Goal: Information Seeking & Learning: Learn about a topic

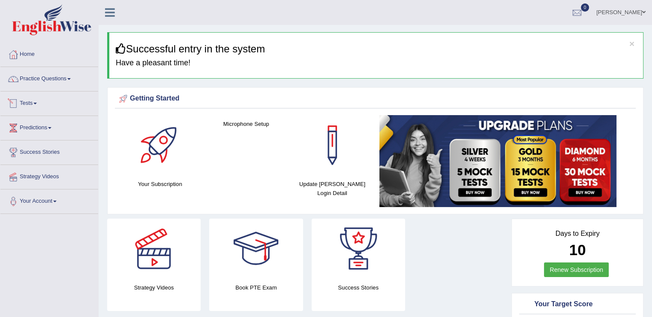
click at [35, 102] on link "Tests" at bounding box center [49, 101] width 98 height 21
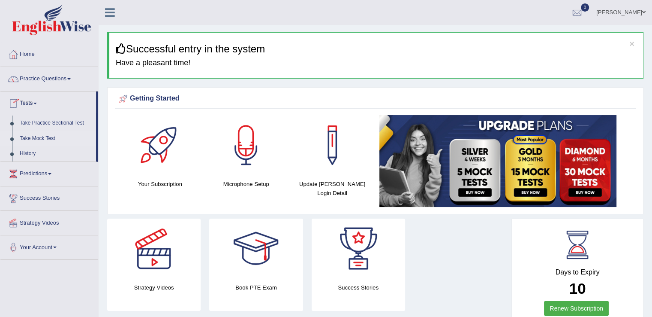
click at [45, 136] on link "Take Mock Test" at bounding box center [56, 138] width 80 height 15
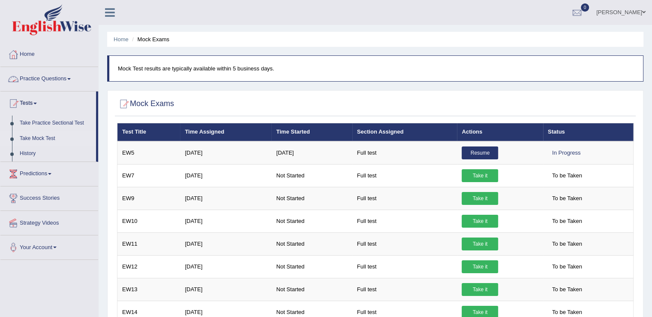
click at [69, 76] on link "Practice Questions" at bounding box center [49, 77] width 98 height 21
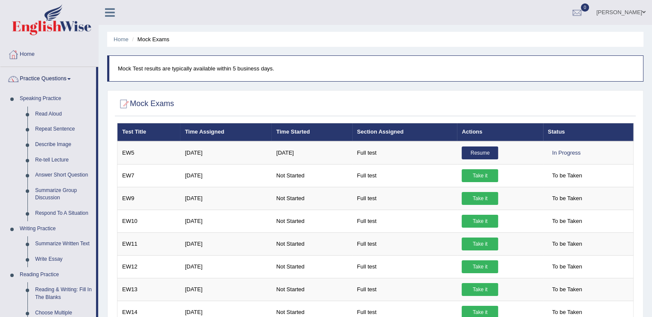
click at [69, 76] on link "Practice Questions" at bounding box center [48, 77] width 96 height 21
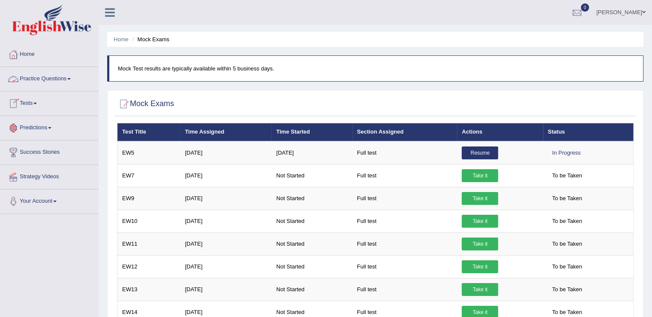
click at [69, 78] on link "Practice Questions" at bounding box center [49, 77] width 98 height 21
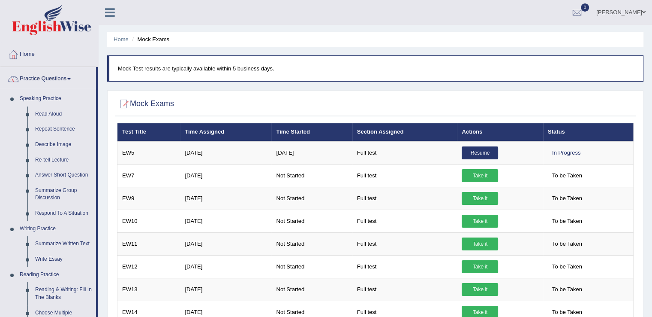
click at [69, 78] on link "Practice Questions" at bounding box center [48, 77] width 96 height 21
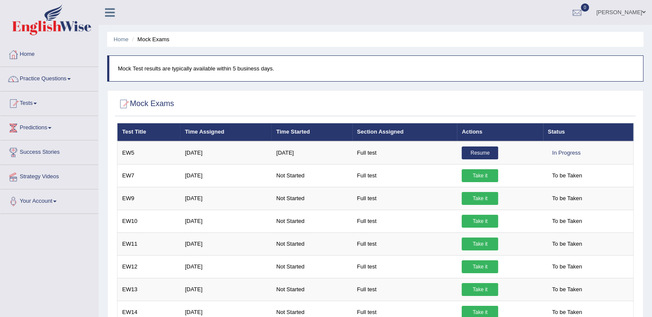
click at [69, 78] on link "Practice Questions" at bounding box center [49, 77] width 98 height 21
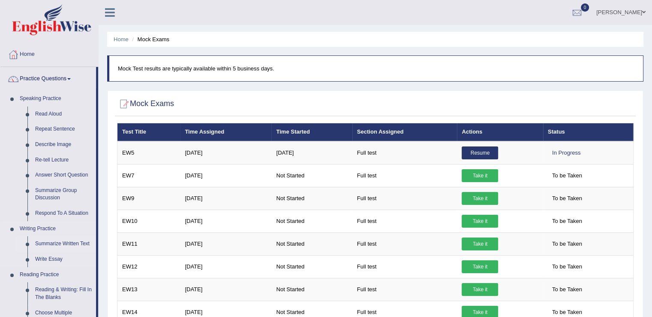
click at [63, 241] on link "Summarize Written Text" at bounding box center [63, 243] width 65 height 15
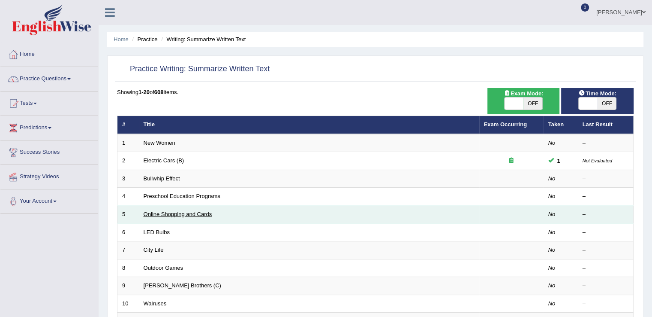
click at [195, 213] on link "Online Shopping and Cards" at bounding box center [178, 214] width 69 height 6
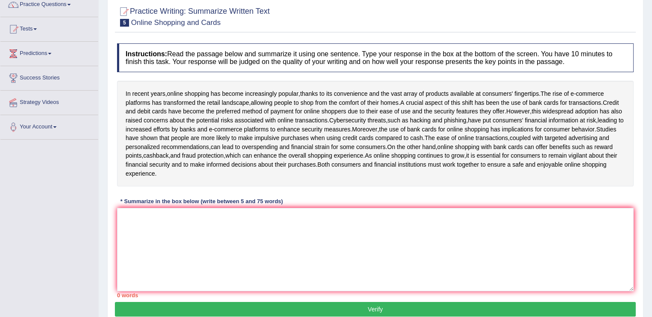
scroll to position [79, 0]
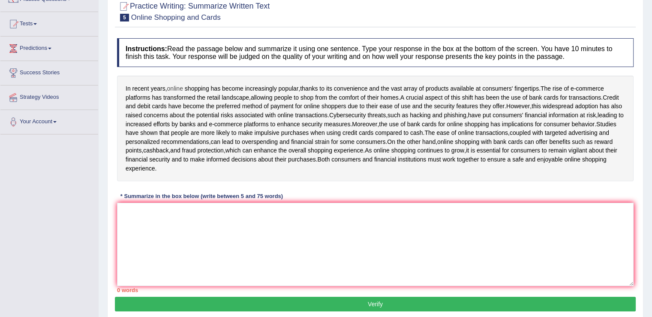
drag, startPoint x: 126, startPoint y: 85, endPoint x: 178, endPoint y: 88, distance: 52.4
click at [178, 88] on div "In recent years , online shopping has become increasingly popular , thanks to i…" at bounding box center [375, 128] width 517 height 106
drag, startPoint x: 125, startPoint y: 86, endPoint x: 206, endPoint y: 89, distance: 80.7
click at [206, 89] on div "In recent years , online shopping has become increasingly popular , thanks to i…" at bounding box center [375, 128] width 517 height 106
click at [167, 216] on textarea at bounding box center [375, 243] width 517 height 83
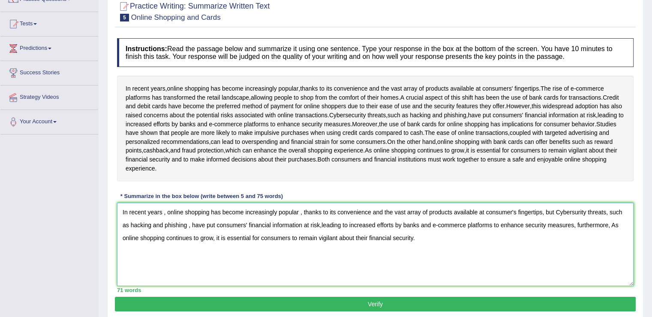
click at [576, 220] on textarea "In recent years , online shopping has become increasingly popular , thanks to i…" at bounding box center [375, 243] width 517 height 83
type textarea "In recent years , online shopping has become increasingly popular , thanks to i…"
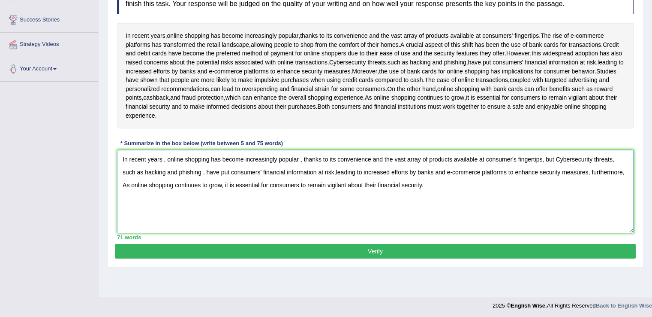
scroll to position [134, 0]
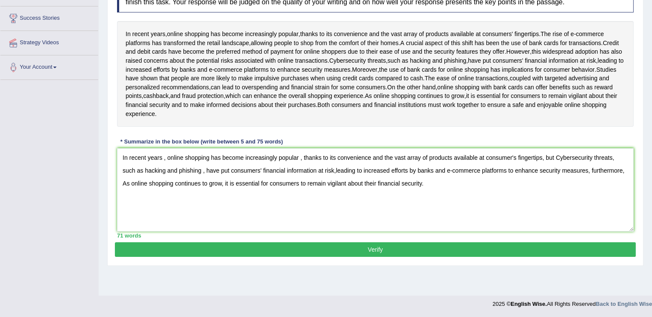
click at [411, 253] on button "Verify" at bounding box center [375, 249] width 521 height 15
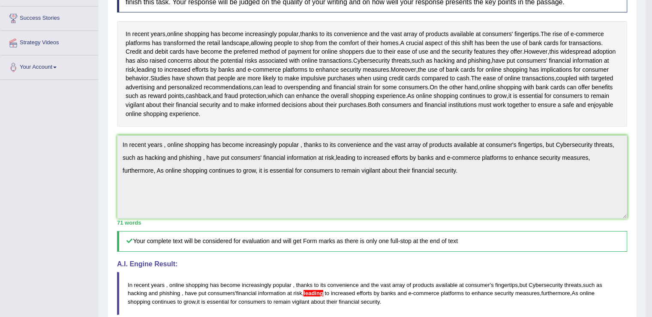
drag, startPoint x: 655, startPoint y: 151, endPoint x: 657, endPoint y: 199, distance: 48.9
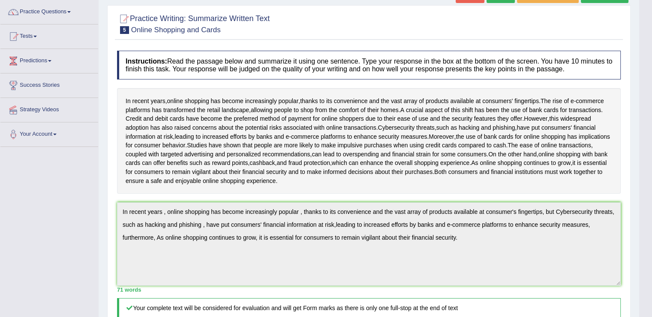
scroll to position [2, 0]
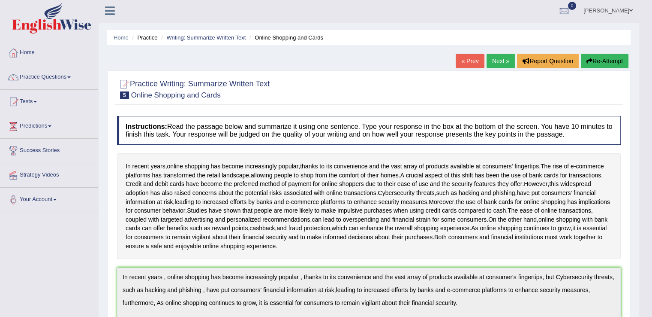
click at [504, 62] on link "Next »" at bounding box center [501, 61] width 28 height 15
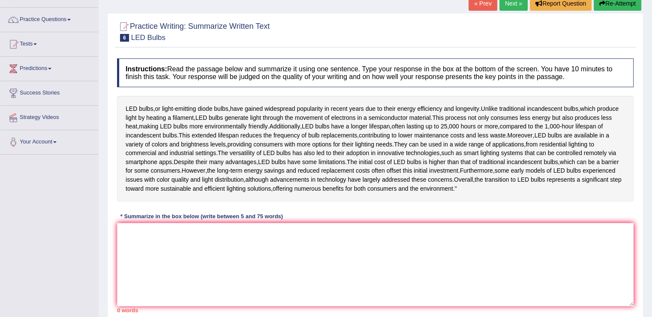
scroll to position [60, 0]
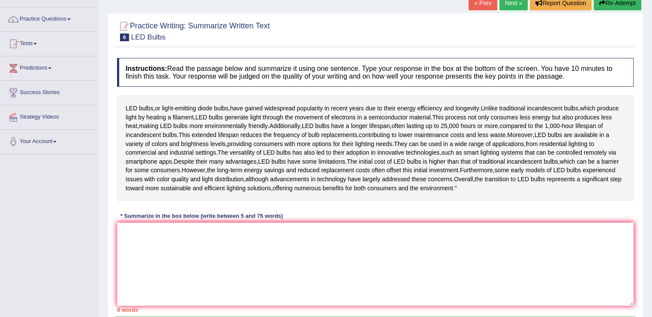
click at [652, 166] on html "Toggle navigation Home Practice Questions Speaking Practice Read Aloud Repeat S…" at bounding box center [326, 98] width 652 height 317
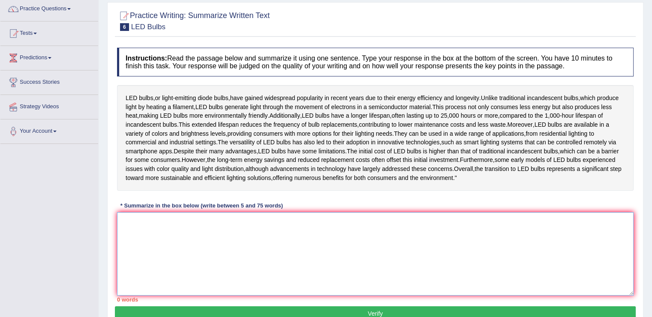
click at [136, 262] on textarea at bounding box center [375, 253] width 517 height 83
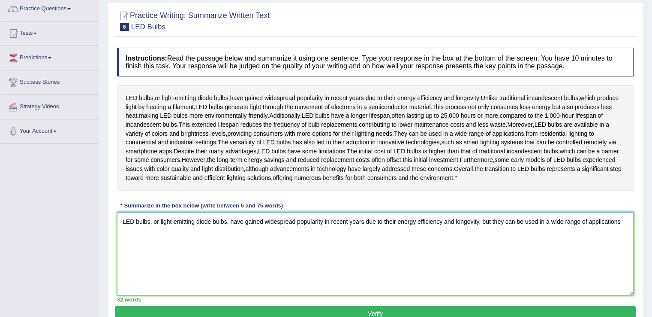
click at [240, 266] on textarea "LED bulbs, or light-emitting diode bulbs, have gained widespread popularity in …" at bounding box center [375, 253] width 517 height 83
click at [623, 245] on textarea "LED bulbs, or light-emitting diode bulbs, hav,e gained widespread popularity in…" at bounding box center [375, 253] width 517 height 83
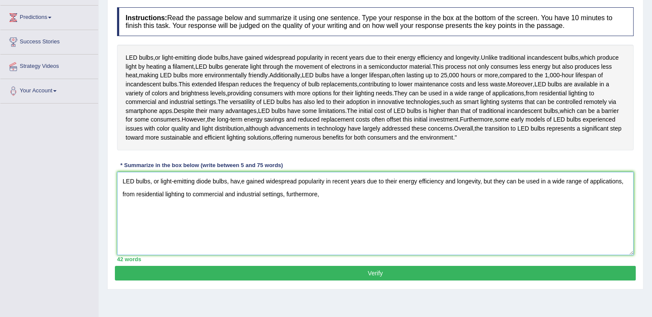
scroll to position [108, 0]
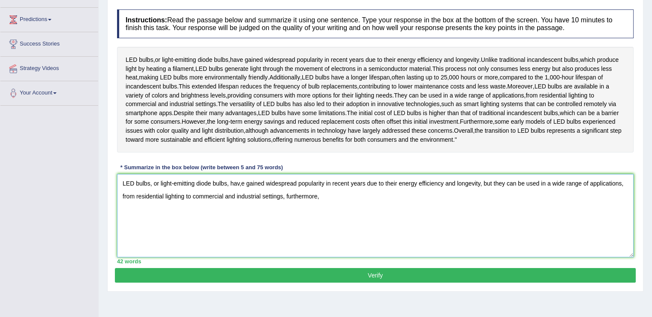
click at [448, 236] on textarea "LED bulbs, or light-emitting diode bulbs, hav,e gained widespread popularity in…" at bounding box center [375, 215] width 517 height 83
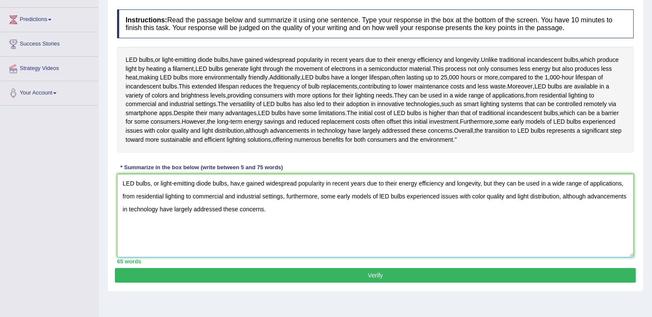
click at [245, 207] on textarea "LED bulbs, or light-emitting diode bulbs, hav,e gained widespread popularity in…" at bounding box center [375, 215] width 517 height 83
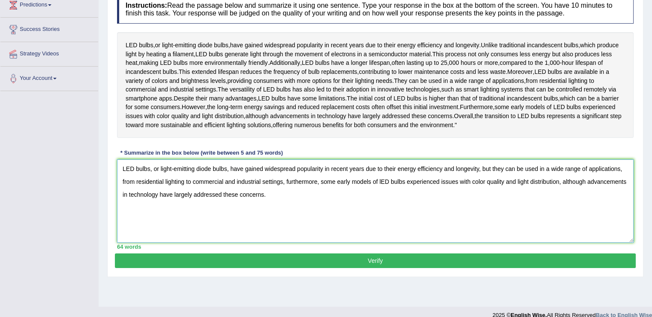
scroll to position [126, 0]
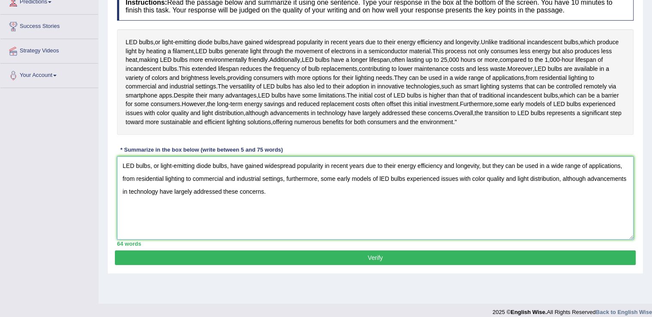
type textarea "LED bulbs, or light-emitting diode bulbs, have gained widespread popularity in …"
click at [376, 232] on textarea "LED bulbs, or light-emitting diode bulbs, have gained widespread popularity in …" at bounding box center [375, 197] width 517 height 83
click at [389, 265] on button "Verify" at bounding box center [375, 257] width 521 height 15
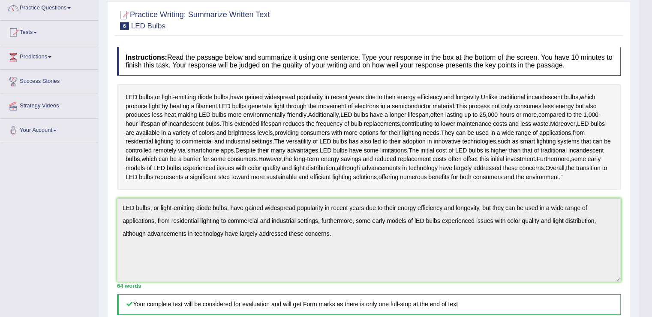
scroll to position [0, 0]
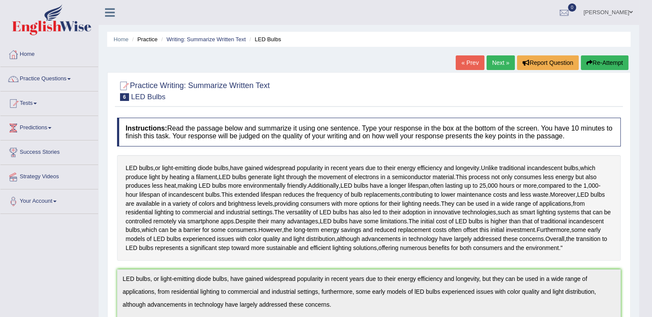
click at [503, 63] on link "Next »" at bounding box center [501, 62] width 28 height 15
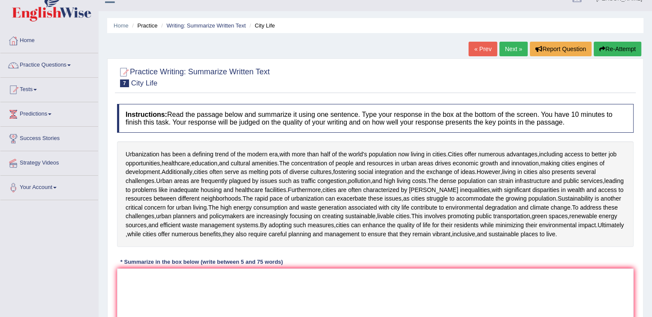
scroll to position [27, 0]
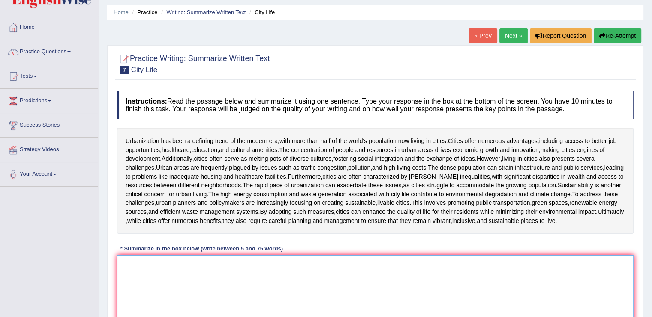
click at [143, 275] on textarea at bounding box center [375, 296] width 517 height 83
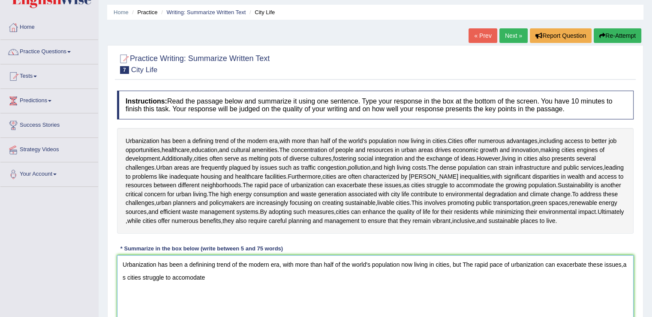
click at [189, 284] on textarea "Urbanization has been a definining trend of the modern era, with more than half…" at bounding box center [375, 296] width 517 height 83
click at [261, 287] on textarea "Urbanization has been a definining trend of the modern era, with more than half…" at bounding box center [375, 296] width 517 height 83
click at [402, 283] on textarea "Urbanization has been a definining trend of the modern era, with more than half…" at bounding box center [375, 296] width 517 height 83
click at [457, 287] on textarea "Urbanization has been a definining trend of the modern era, with more than half…" at bounding box center [375, 296] width 517 height 83
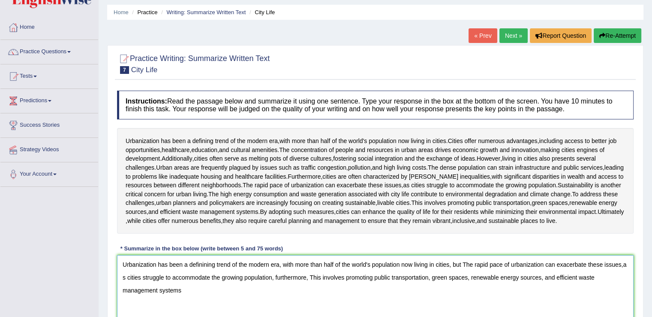
scroll to position [87, 0]
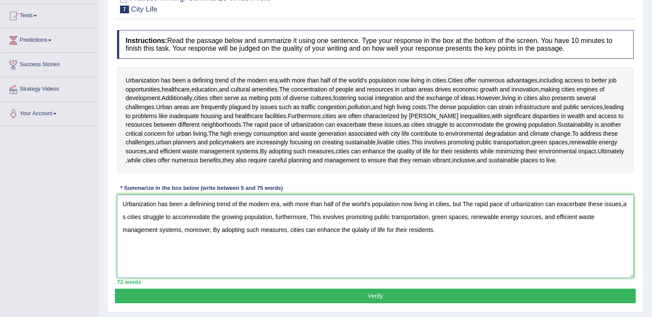
click at [371, 237] on textarea "Urbanization has been a definining trend of the modern era, with more than half…" at bounding box center [375, 235] width 517 height 83
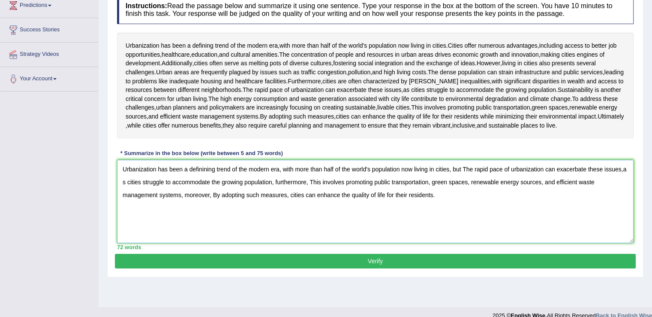
scroll to position [130, 0]
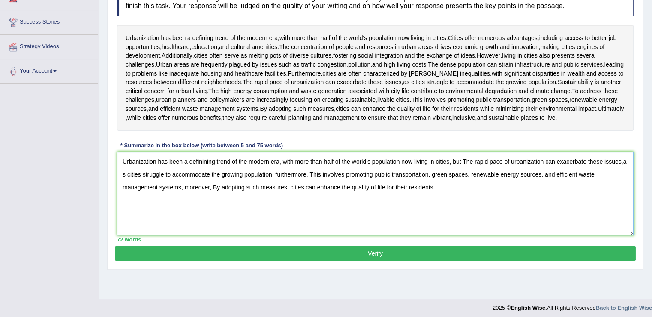
type textarea "Urbanization has been a definining trend of the modern era, with more than half…"
click at [388, 256] on button "Verify" at bounding box center [375, 253] width 521 height 15
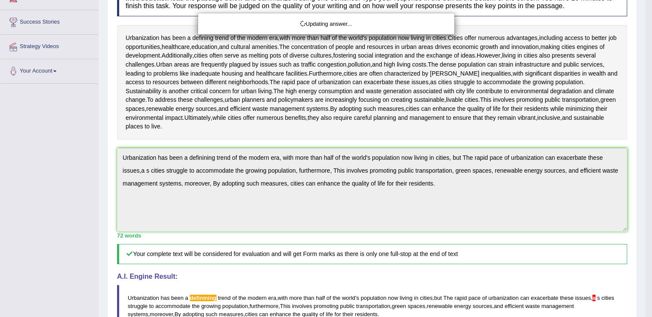
drag, startPoint x: 656, startPoint y: 177, endPoint x: 655, endPoint y: 217, distance: 39.5
click at [652, 187] on html "Toggle navigation Home Practice Questions Speaking Practice Read Aloud Repeat S…" at bounding box center [326, 28] width 652 height 317
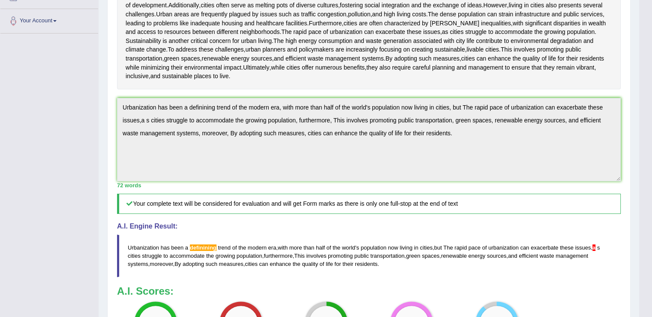
scroll to position [181, 0]
click at [630, 239] on div "Practice Writing: Summarize Written Text 7 City Life Instructions: Read the pas…" at bounding box center [369, 150] width 524 height 519
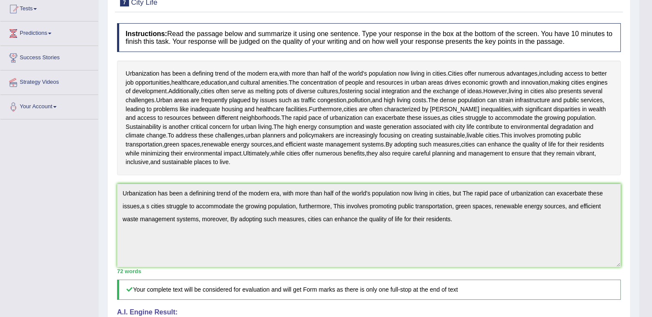
scroll to position [25, 0]
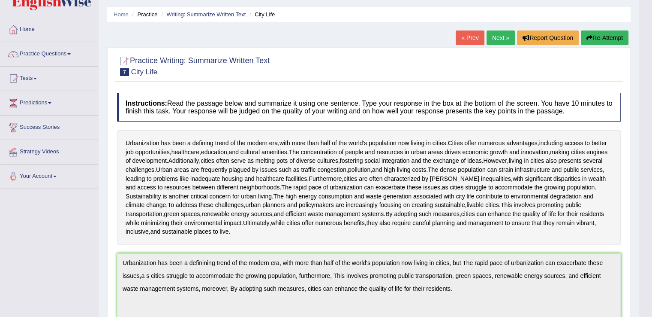
click at [507, 38] on link "Next »" at bounding box center [501, 37] width 28 height 15
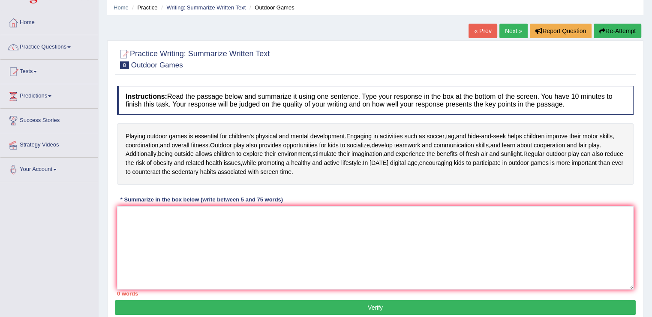
scroll to position [36, 0]
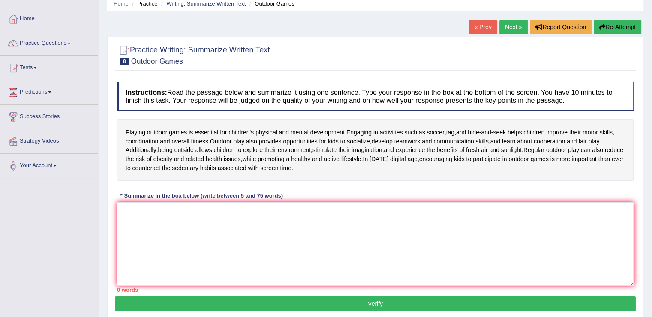
click at [652, 178] on html "Toggle navigation Home Practice Questions Speaking Practice Read Aloud Repeat S…" at bounding box center [326, 122] width 652 height 317
click at [262, 226] on textarea at bounding box center [375, 243] width 517 height 83
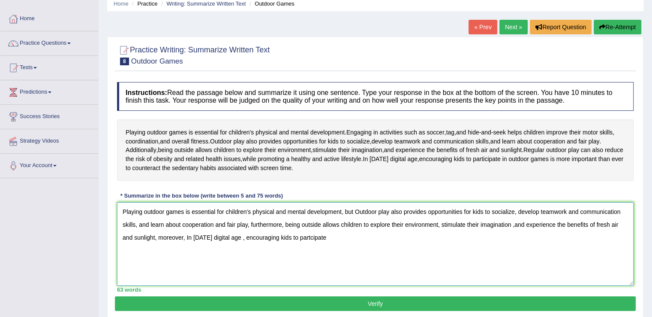
click at [311, 235] on textarea "Playing outdoor games is essential for children's physical and mental developme…" at bounding box center [375, 243] width 517 height 83
click at [342, 237] on textarea "Playing outdoor games is essential for children's physical and mental developme…" at bounding box center [375, 243] width 517 height 83
click at [515, 223] on textarea "Playing outdoor games is essential for children's physical and mental developme…" at bounding box center [375, 243] width 517 height 83
click at [247, 235] on textarea "Playing outdoor games is essential for children's physical and mental developme…" at bounding box center [375, 243] width 517 height 83
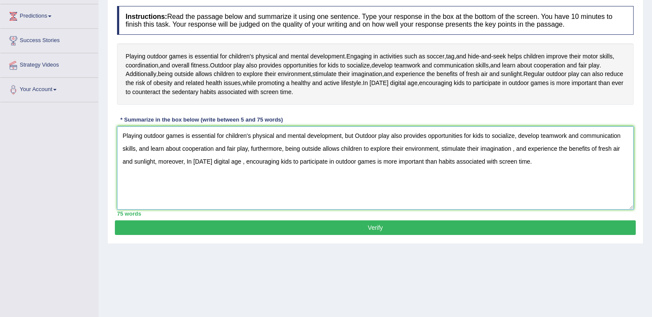
scroll to position [112, 0]
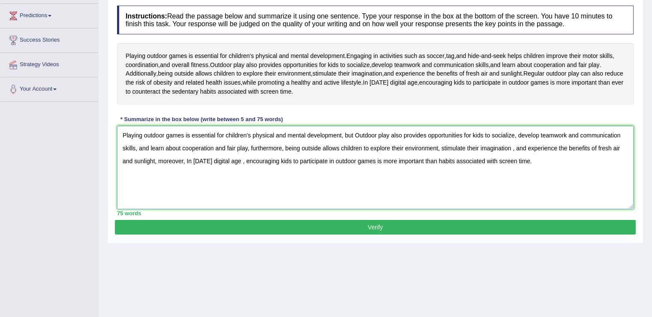
type textarea "Playing outdoor games is essential for children's physical and mental developme…"
click at [379, 229] on button "Verify" at bounding box center [375, 227] width 521 height 15
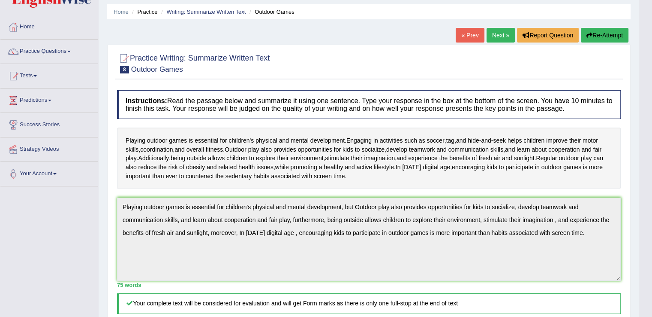
scroll to position [0, 0]
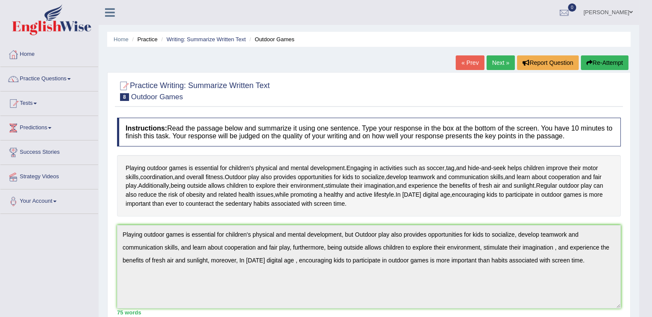
click at [501, 65] on link "Next »" at bounding box center [501, 62] width 28 height 15
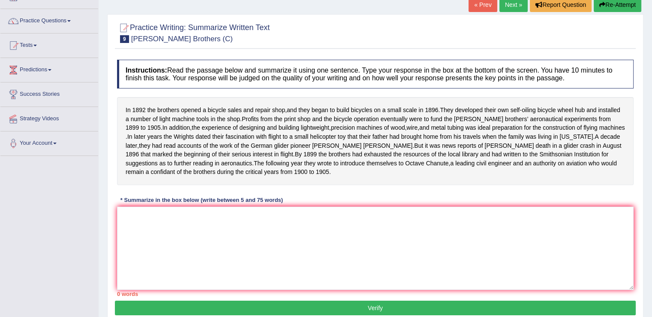
scroll to position [59, 0]
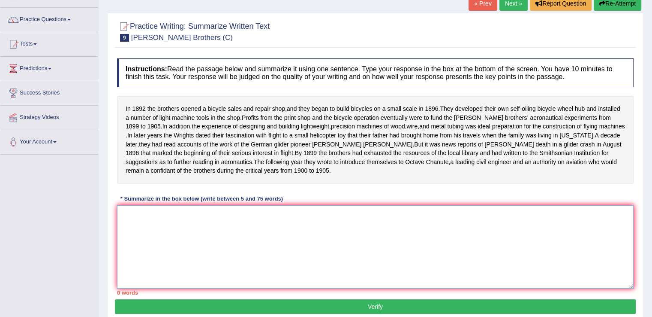
click at [139, 221] on textarea at bounding box center [375, 246] width 517 height 83
type textarea "i"
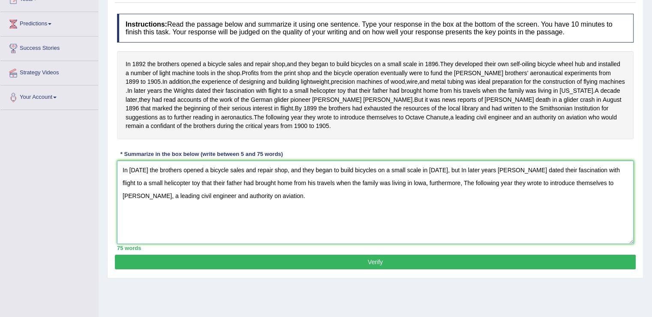
scroll to position [105, 0]
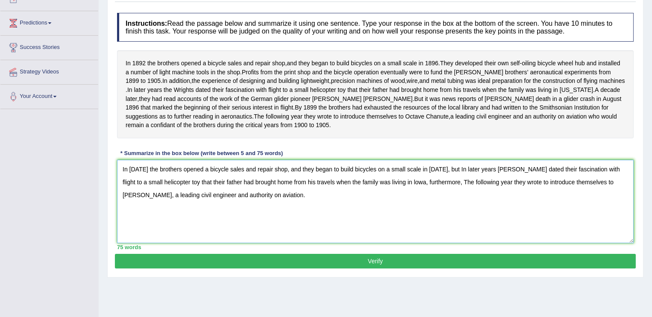
type textarea "In 1892 the brothers opened a bicycle sales and repair shop, and they began to …"
click at [378, 266] on button "Verify" at bounding box center [375, 260] width 521 height 15
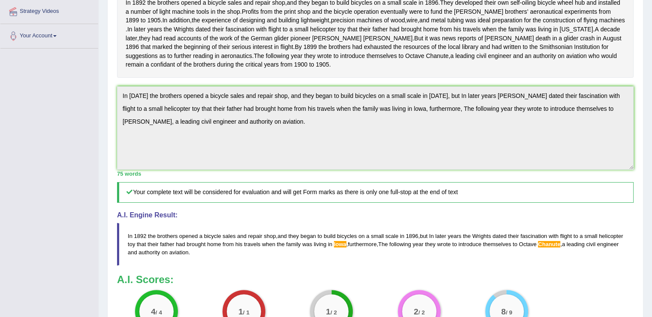
scroll to position [0, 0]
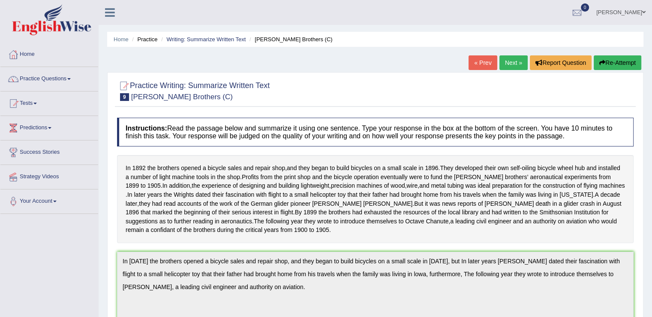
click at [512, 66] on link "Next »" at bounding box center [514, 62] width 28 height 15
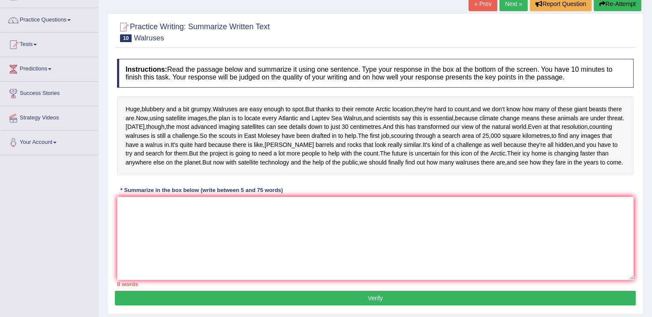
scroll to position [60, 0]
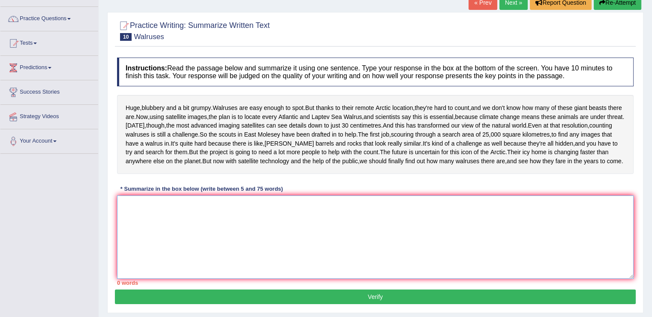
click at [134, 244] on textarea at bounding box center [375, 236] width 517 height 83
type textarea "M"
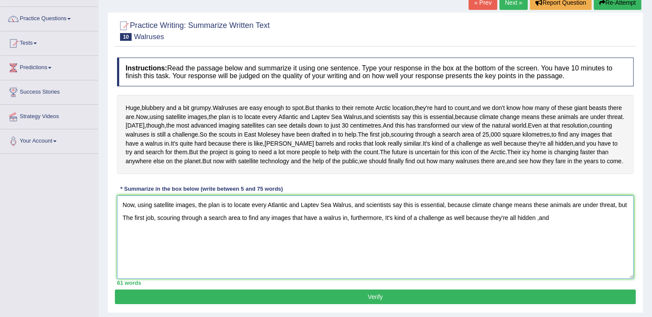
click at [540, 259] on textarea "Now, using satellite images, the plan is to locate every Atlantic and Laptev Se…" at bounding box center [375, 236] width 517 height 83
click at [563, 262] on textarea "Now, using satellite images, the plan is to locate every Atlantic and Laptev Se…" at bounding box center [375, 236] width 517 height 83
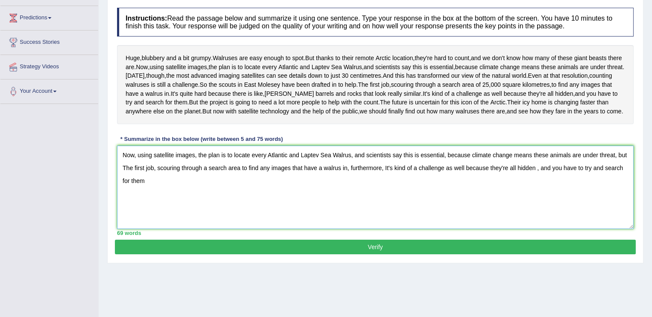
scroll to position [111, 0]
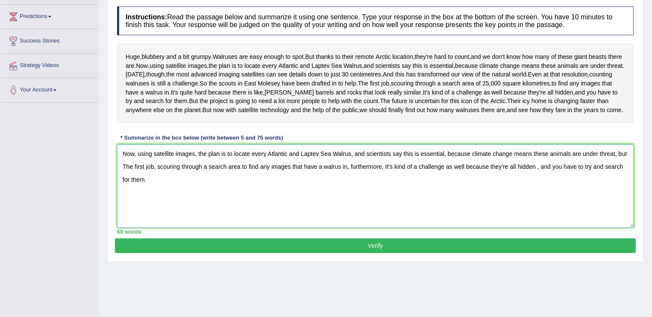
type textarea "Now, using satellite images, the plan is to locate every Atlantic and Laptev Se…"
click at [371, 253] on button "Verify" at bounding box center [375, 245] width 521 height 15
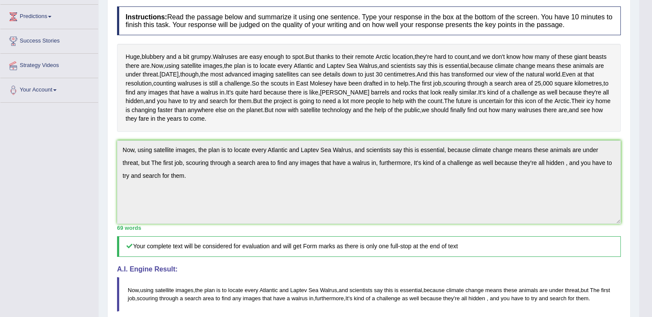
drag, startPoint x: 655, startPoint y: 154, endPoint x: 657, endPoint y: 180, distance: 25.4
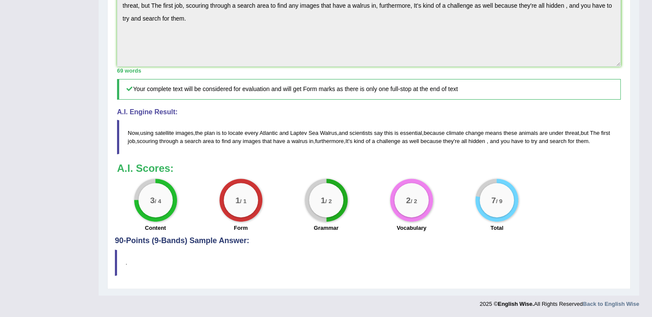
scroll to position [302, 0]
drag, startPoint x: 651, startPoint y: 258, endPoint x: 653, endPoint y: 217, distance: 41.3
drag, startPoint x: 651, startPoint y: 228, endPoint x: 658, endPoint y: 186, distance: 42.6
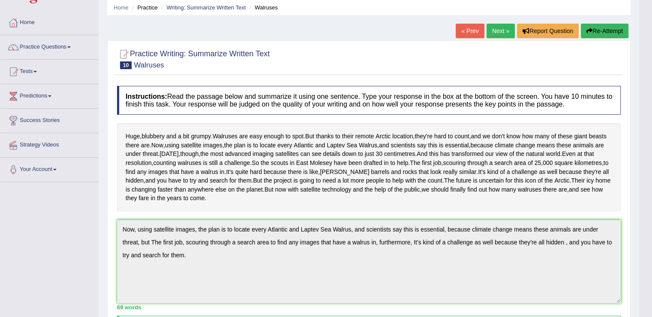
scroll to position [30, 0]
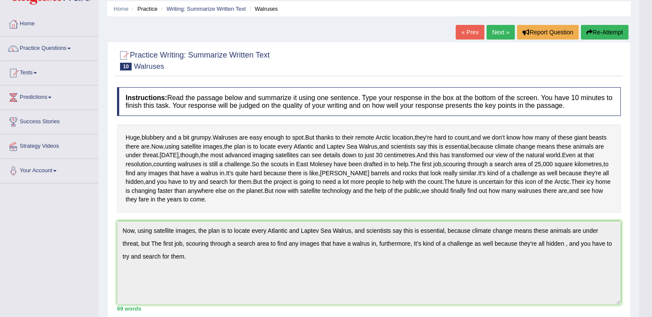
click at [592, 32] on button "Re-Attempt" at bounding box center [605, 32] width 48 height 15
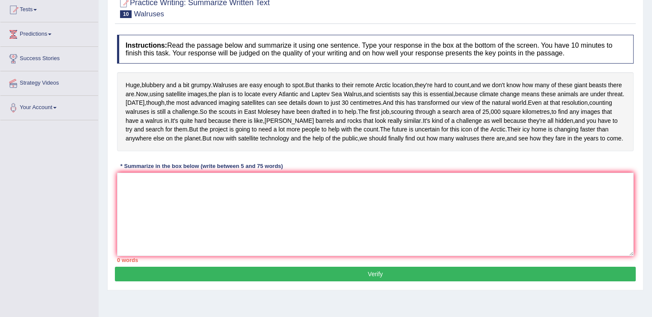
scroll to position [121, 0]
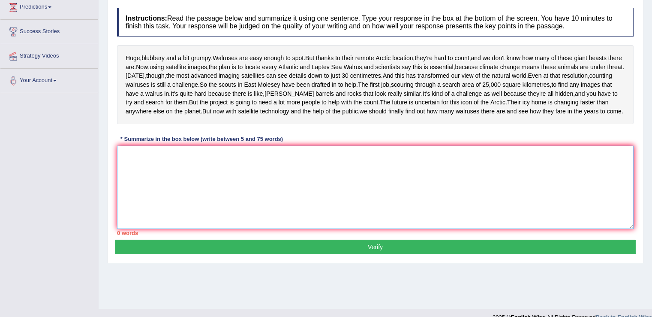
click at [225, 217] on textarea at bounding box center [375, 186] width 517 height 83
paste textarea "Now, using satellite images, the plan is to locate every Atlantic and Laptev Se…"
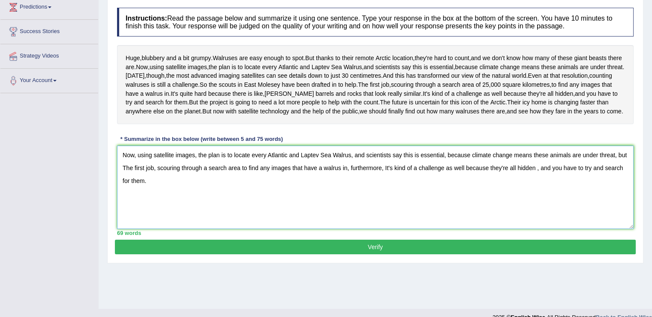
click at [240, 209] on textarea "Now, using satellite images, the plan is to locate every Atlantic and Laptev Se…" at bounding box center [375, 186] width 517 height 83
type textarea "Now, using satellite images, the plan is to locate every Atlantic and Laptev Se…"
click at [358, 254] on button "Verify" at bounding box center [375, 246] width 521 height 15
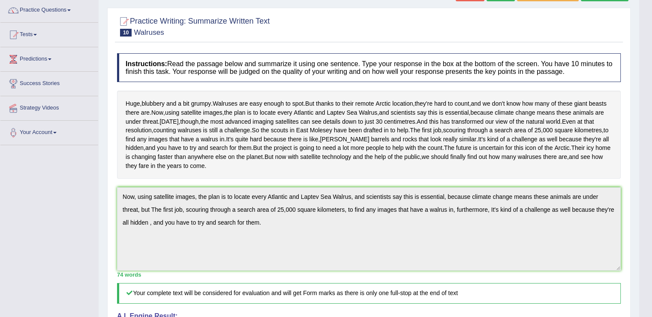
scroll to position [0, 0]
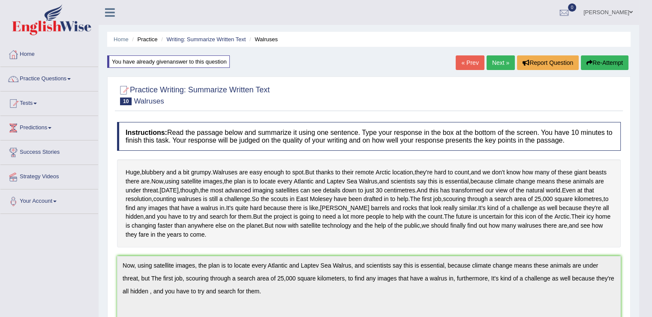
click at [504, 56] on link "Next »" at bounding box center [501, 62] width 28 height 15
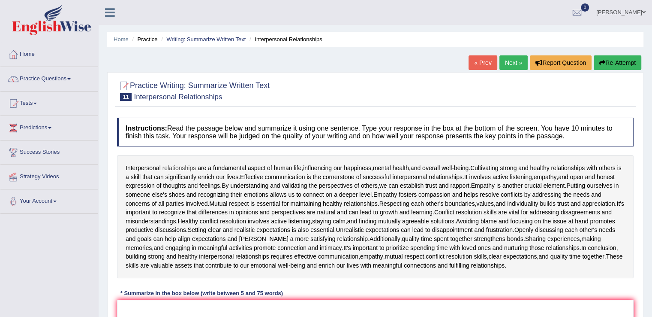
drag, startPoint x: 124, startPoint y: 163, endPoint x: 185, endPoint y: 167, distance: 60.6
click at [185, 167] on div "Interpersonal relationships are a fundamental aspect of human life , influencin…" at bounding box center [375, 216] width 517 height 123
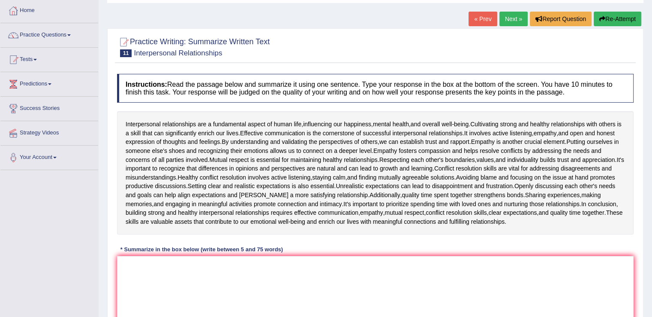
scroll to position [61, 0]
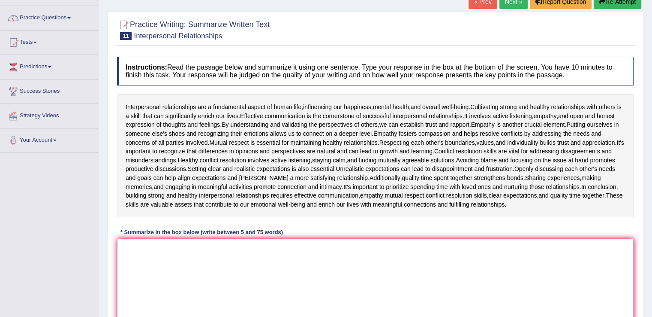
click at [244, 262] on textarea at bounding box center [375, 279] width 517 height 83
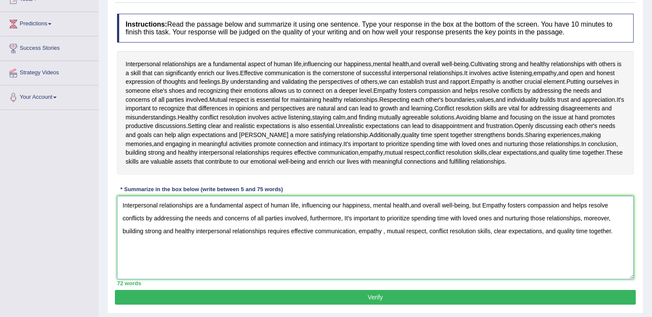
scroll to position [114, 0]
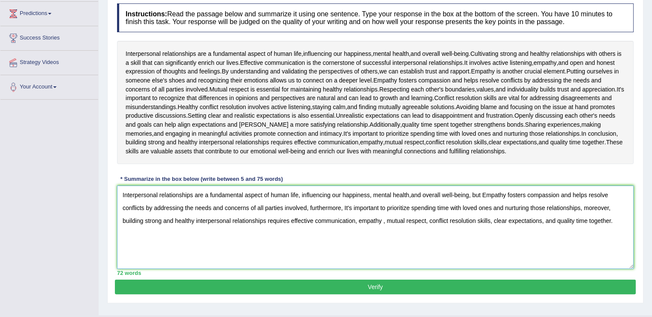
type textarea "Interpersonal relationships are a fundamental aspect of human life, influencing…"
click at [410, 287] on button "Verify" at bounding box center [375, 286] width 521 height 15
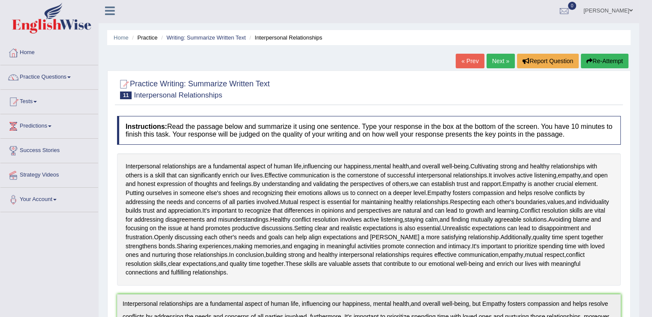
scroll to position [1, 0]
drag, startPoint x: 652, startPoint y: 109, endPoint x: 654, endPoint y: 114, distance: 5.0
click at [652, 112] on html "Toggle navigation Home Practice Questions Speaking Practice Read Aloud Repeat S…" at bounding box center [326, 157] width 652 height 317
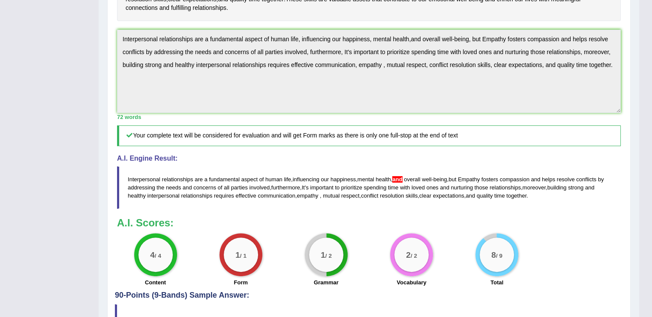
scroll to position [273, 0]
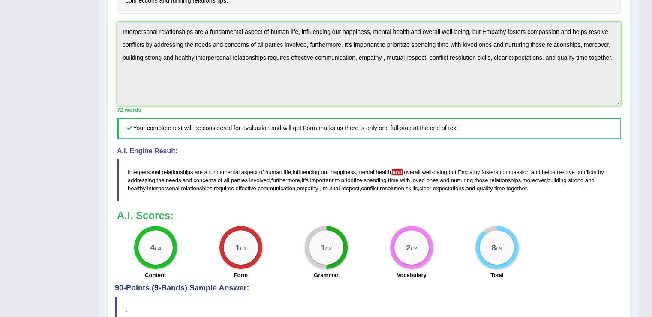
drag, startPoint x: 125, startPoint y: 165, endPoint x: 218, endPoint y: 189, distance: 96.0
click at [218, 189] on blockquote "Interpersonal relationships are a fundamental aspect of human life , influencin…" at bounding box center [369, 180] width 504 height 42
drag, startPoint x: 128, startPoint y: 166, endPoint x: 146, endPoint y: 182, distance: 23.7
click at [151, 184] on blockquote "Interpersonal relationships are a fundamental aspect of human life , influencin…" at bounding box center [369, 180] width 504 height 42
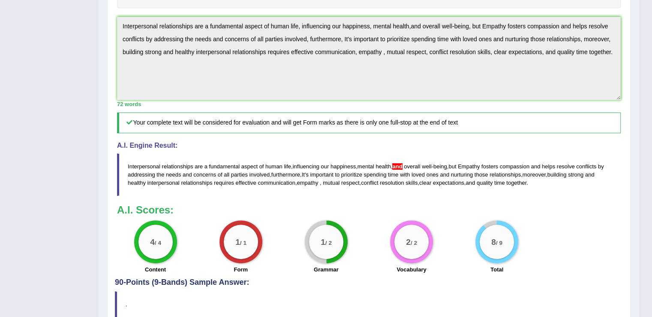
scroll to position [278, 0]
click at [127, 164] on blockquote "Interpersonal relationships are a fundamental aspect of human life , influencin…" at bounding box center [369, 175] width 504 height 42
drag, startPoint x: 127, startPoint y: 164, endPoint x: 168, endPoint y: 169, distance: 41.9
click at [180, 172] on blockquote "Interpersonal relationships are a fundamental aspect of human life , influencin…" at bounding box center [369, 175] width 504 height 42
click at [158, 164] on span "Interpersonal" at bounding box center [144, 167] width 33 height 6
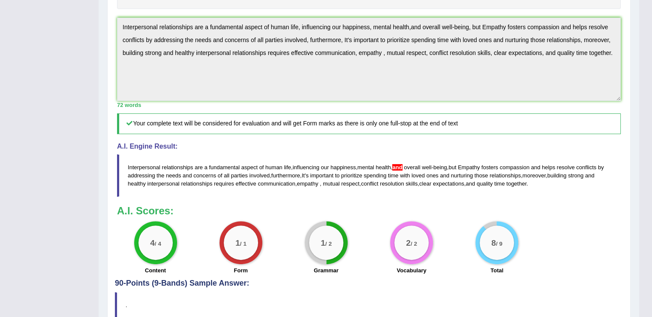
click at [158, 164] on span "Interpersonal" at bounding box center [144, 167] width 33 height 6
drag, startPoint x: 125, startPoint y: 161, endPoint x: 226, endPoint y: 188, distance: 103.8
click at [226, 188] on blockquote "Interpersonal relationships are a fundamental aspect of human life , influencin…" at bounding box center [369, 175] width 504 height 42
click at [618, 110] on div "Instructions: Read the passage below and summarize it using one sentence. Type …" at bounding box center [369, 56] width 508 height 443
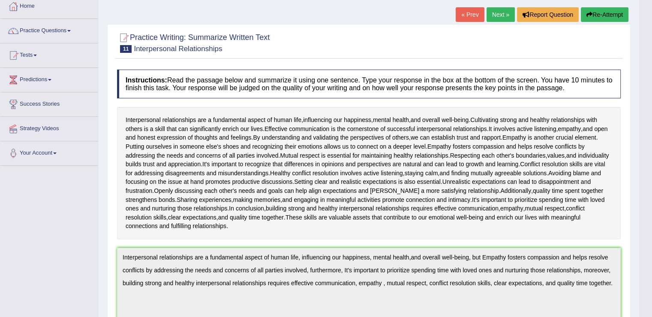
scroll to position [21, 0]
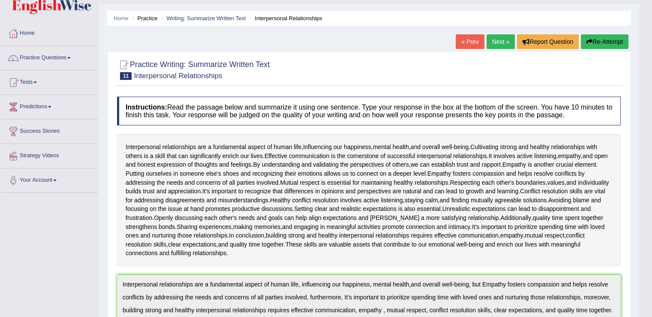
click at [600, 40] on button "Re-Attempt" at bounding box center [605, 41] width 48 height 15
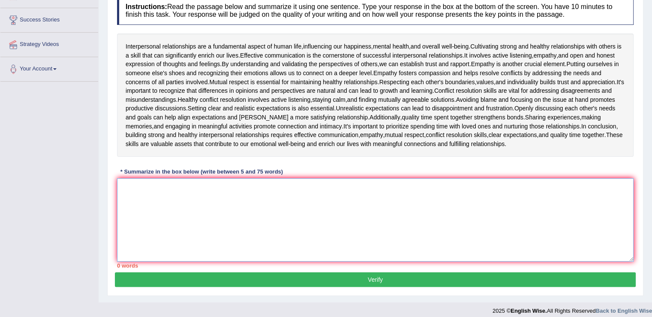
click at [403, 187] on textarea at bounding box center [375, 219] width 517 height 83
paste textarea "Interpersonal relationships are a fundamental aspect of human life, influencing…"
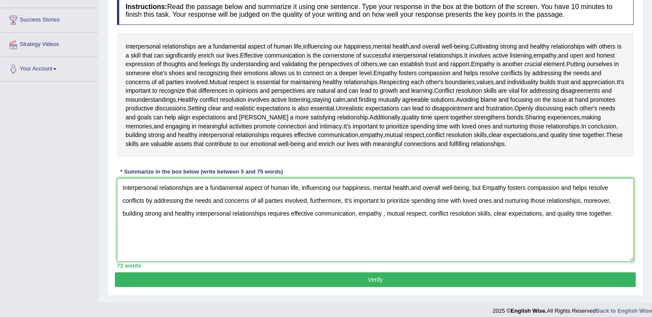
click at [411, 187] on textarea "Interpersonal relationships are a fundamental aspect of human life, influencing…" at bounding box center [375, 219] width 517 height 83
type textarea "Interpersonal relationships are a fundamental aspect of human life, influencing…"
click at [404, 277] on button "Verify" at bounding box center [375, 279] width 521 height 15
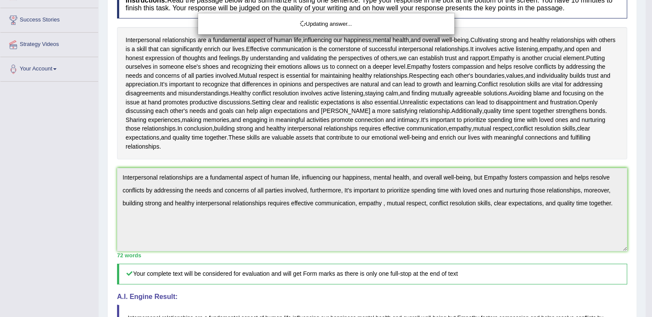
drag, startPoint x: 657, startPoint y: 154, endPoint x: 655, endPoint y: 217, distance: 63.5
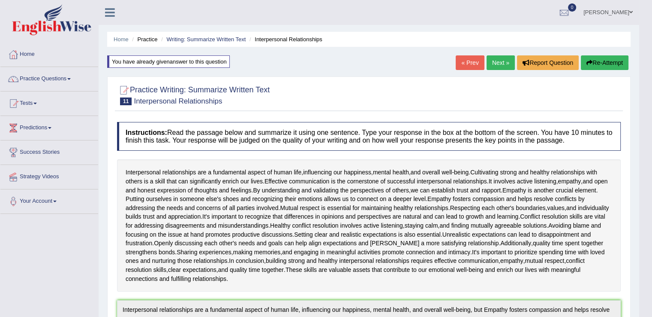
click at [505, 63] on link "Next »" at bounding box center [501, 62] width 28 height 15
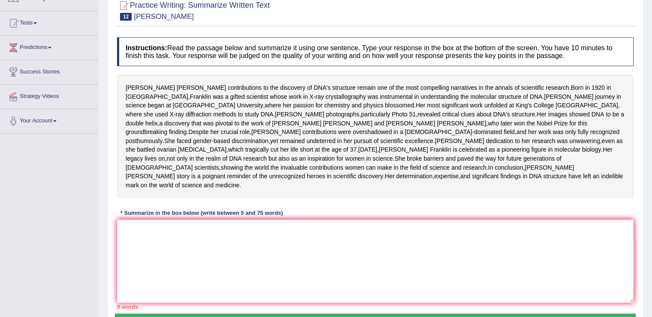
scroll to position [81, 0]
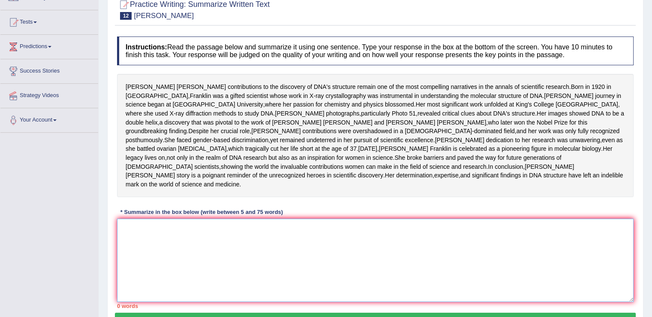
click at [161, 272] on textarea at bounding box center [375, 259] width 517 height 83
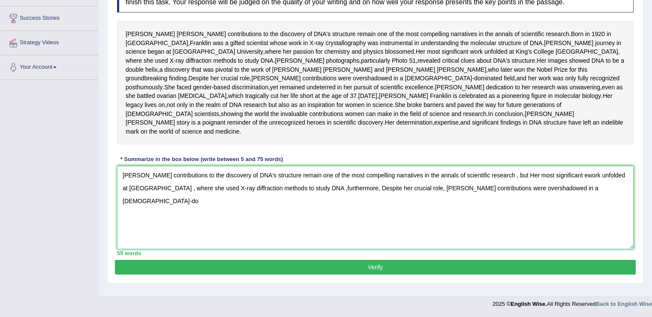
scroll to position [157, 0]
type textarea "[PERSON_NAME] contributions to the discovery of DNA's structure remain one of t…"
click at [413, 274] on button "Verify" at bounding box center [375, 266] width 521 height 15
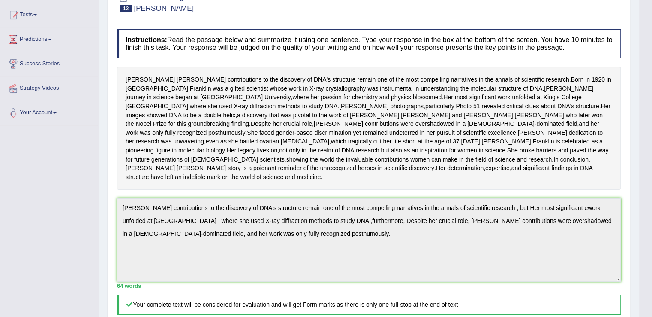
scroll to position [0, 0]
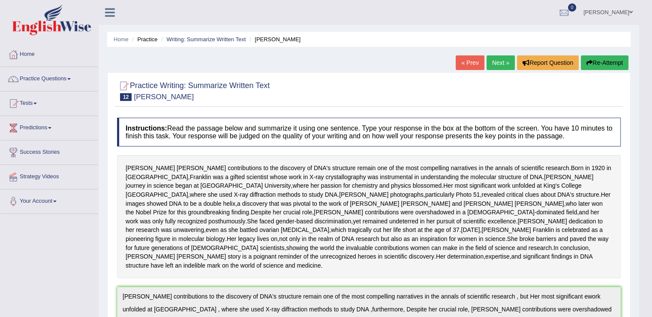
click at [603, 64] on button "Re-Attempt" at bounding box center [605, 62] width 48 height 15
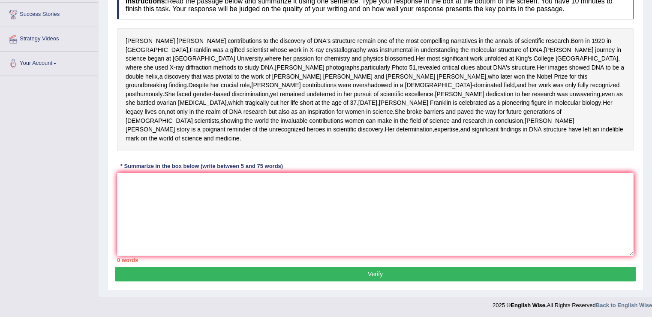
scroll to position [173, 0]
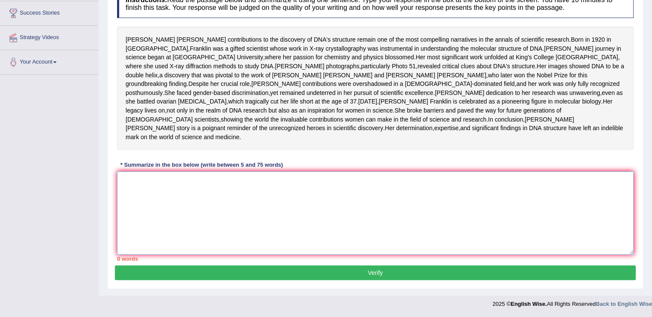
click at [440, 176] on textarea at bounding box center [375, 212] width 517 height 83
paste textarea "Rosalind Franklin's contributions to the discovery of DNA's structure remain on…"
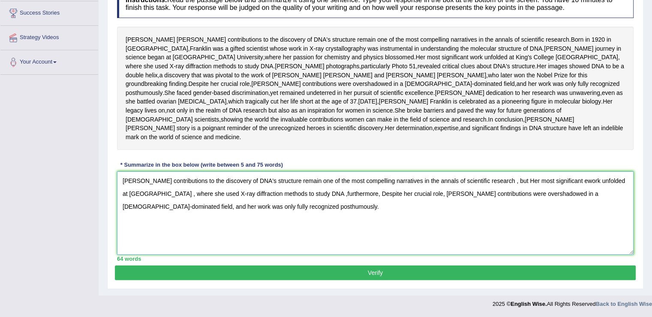
click at [591, 181] on textarea "Rosalind Franklin's contributions to the discovery of DNA's structure remain on…" at bounding box center [375, 212] width 517 height 83
type textarea "Rosalind Franklin's contributions to the discovery of DNA's structure remain on…"
click at [463, 273] on button "Verify" at bounding box center [375, 272] width 521 height 15
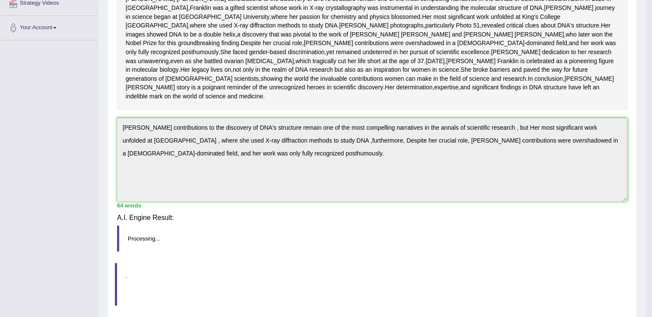
scroll to position [162, 0]
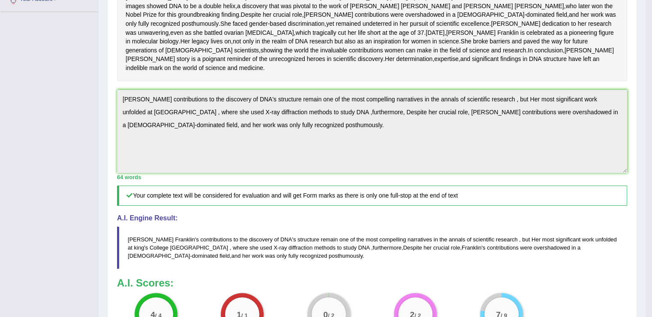
drag, startPoint x: 655, startPoint y: 172, endPoint x: 655, endPoint y: 258, distance: 86.2
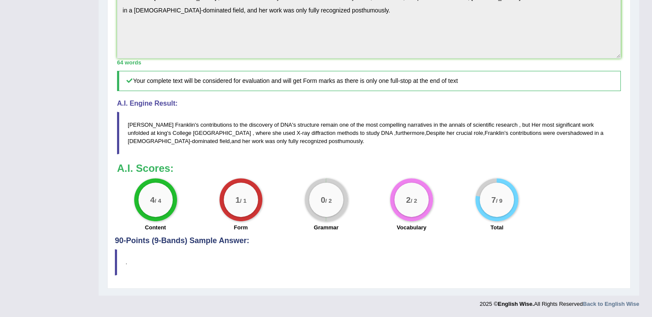
scroll to position [358, 0]
drag, startPoint x: 651, startPoint y: 222, endPoint x: 658, endPoint y: 158, distance: 64.3
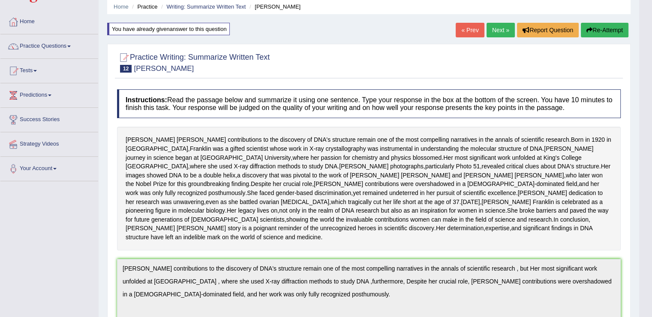
scroll to position [30, 0]
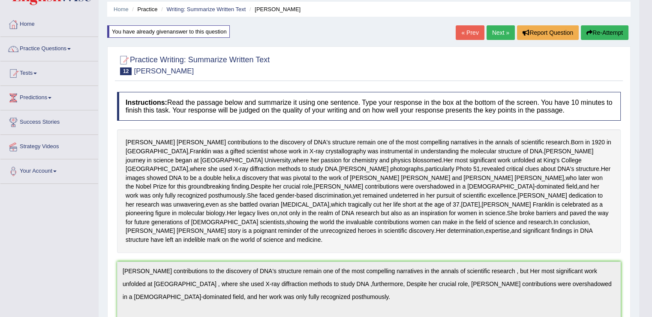
click at [503, 37] on link "Next »" at bounding box center [501, 32] width 28 height 15
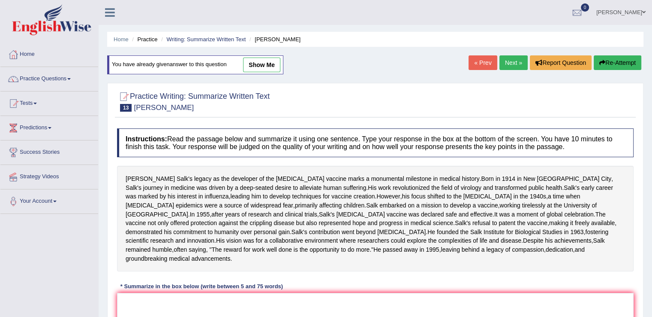
click at [507, 62] on link "Next »" at bounding box center [514, 62] width 28 height 15
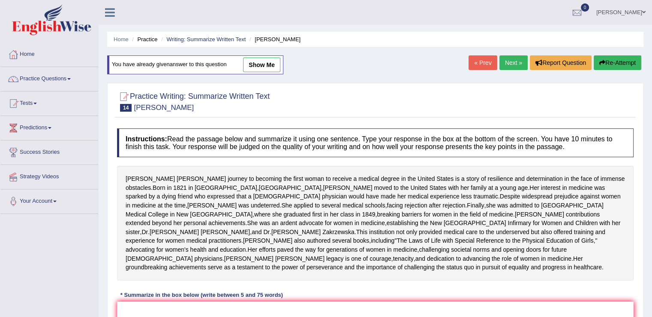
drag, startPoint x: 648, startPoint y: 105, endPoint x: 655, endPoint y: 115, distance: 12.6
click at [652, 113] on html "Toggle navigation Home Practice Questions Speaking Practice Read Aloud Repeat S…" at bounding box center [326, 158] width 652 height 317
click at [508, 61] on link "Next »" at bounding box center [514, 62] width 28 height 15
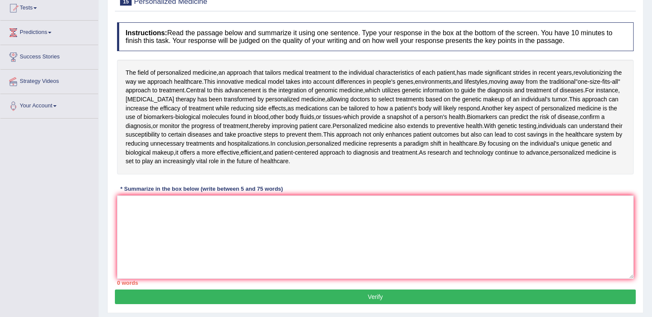
scroll to position [96, 0]
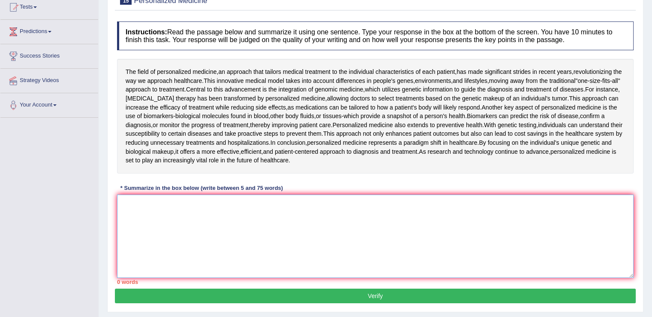
click at [168, 212] on textarea at bounding box center [375, 235] width 517 height 83
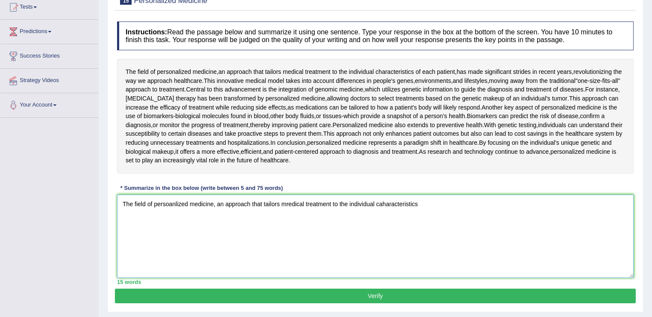
click at [387, 202] on textarea "The field of persoanlized medicine, an approach that tailors mredical treatment…" at bounding box center [375, 235] width 517 height 83
click at [391, 202] on textarea "The field of persoanlized medicine, an approach that tailors mredical treatment…" at bounding box center [375, 235] width 517 height 83
click at [430, 207] on textarea "The field of persoanlized medicine, an approach that tailors mredical treatment…" at bounding box center [375, 235] width 517 height 83
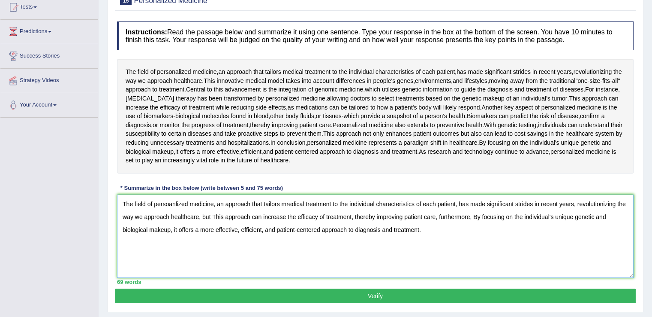
type textarea "The field of persoanlized medicine, an approach that tailors mredical treatment…"
click at [355, 291] on button "Verify" at bounding box center [375, 295] width 521 height 15
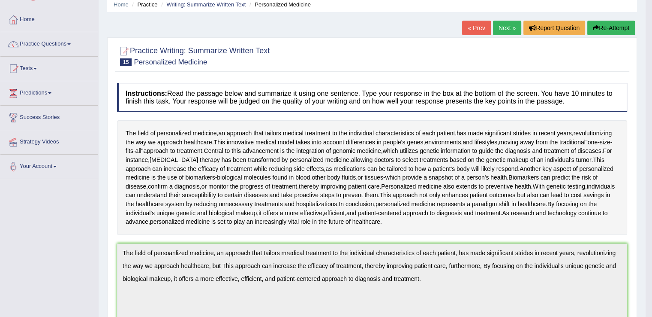
scroll to position [33, 0]
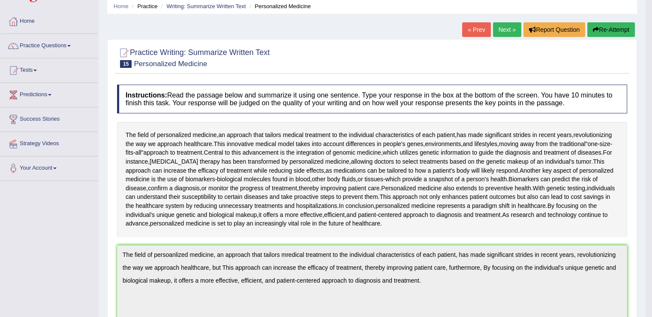
click at [601, 29] on button "Re-Attempt" at bounding box center [612, 29] width 48 height 15
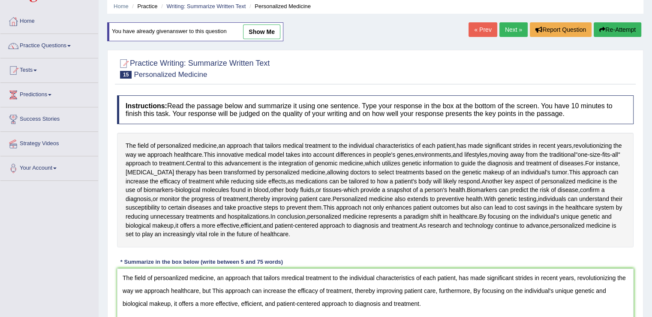
click at [169, 275] on textarea "The field of persoanlized medicine, an approach that tailors mredical treatment…" at bounding box center [375, 309] width 517 height 83
click at [175, 276] on textarea "The field of persoanlized medicine, an approach that tailors mredical treatment…" at bounding box center [375, 309] width 517 height 83
click at [172, 275] on textarea "The field of persoanalized medicine, an approach that tailors mredical treatmen…" at bounding box center [375, 309] width 517 height 83
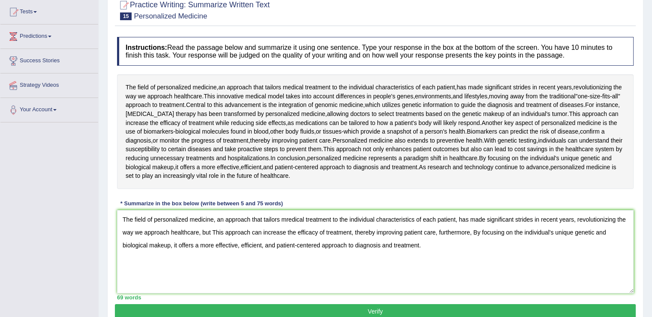
scroll to position [115, 0]
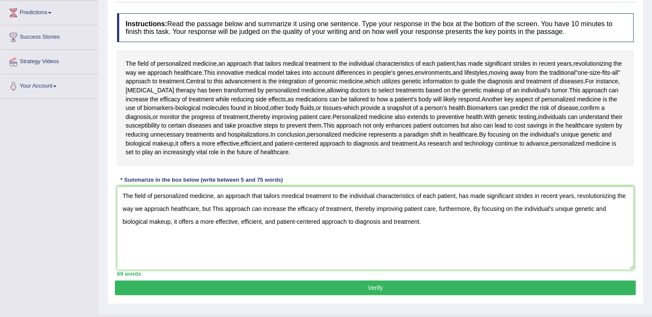
click at [296, 219] on textarea "The field of personalized medicine, an approach that tailors mredical treatment…" at bounding box center [375, 227] width 517 height 83
click at [292, 193] on textarea "The field of personalized medicine, an approach that tailors mredical treatment…" at bounding box center [375, 227] width 517 height 83
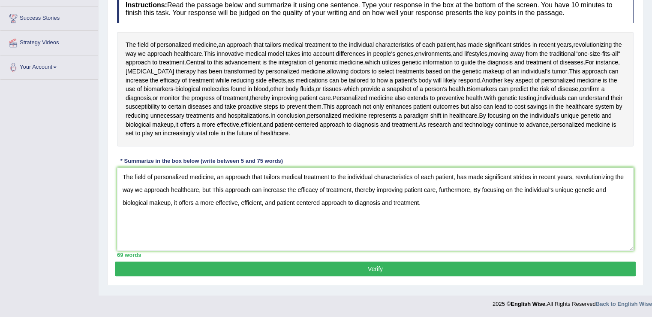
type textarea "The field of personalized medicine, an approach that tailors medical treatment …"
click at [410, 267] on button "Verify" at bounding box center [375, 268] width 521 height 15
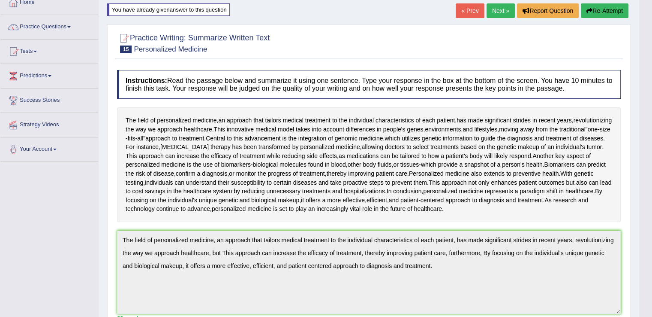
scroll to position [12, 0]
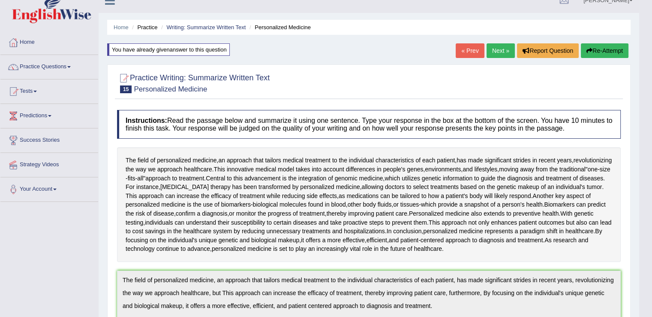
click at [599, 53] on button "Re-Attempt" at bounding box center [605, 50] width 48 height 15
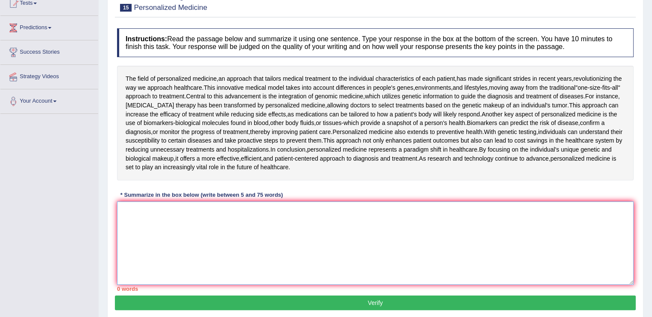
click at [443, 223] on textarea at bounding box center [375, 242] width 517 height 83
paste textarea "The field of personalized medicine, an approach that tailors medical treatment …"
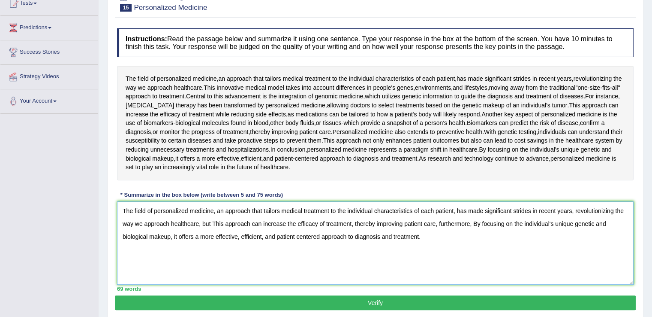
type textarea "The field of personalized medicine, an approach that tailors medical treatment …"
click at [369, 298] on button "Verify" at bounding box center [375, 302] width 521 height 15
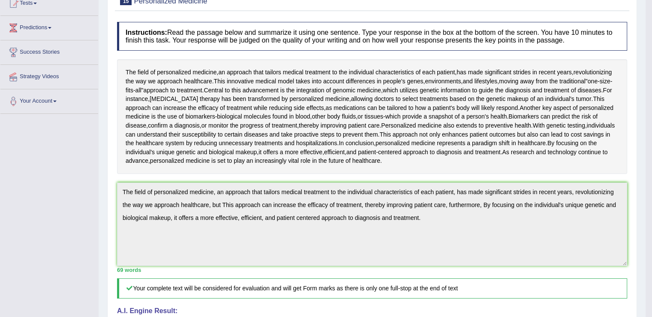
drag, startPoint x: 654, startPoint y: 129, endPoint x: 652, endPoint y: 192, distance: 63.5
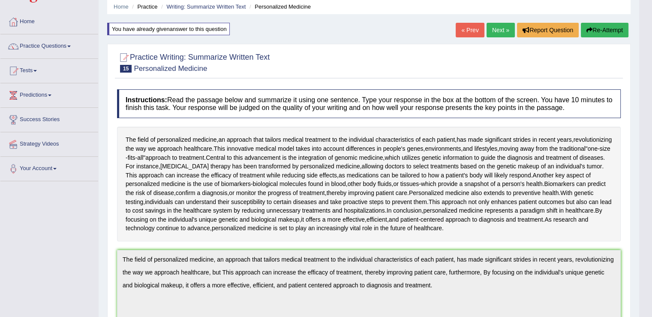
scroll to position [32, 0]
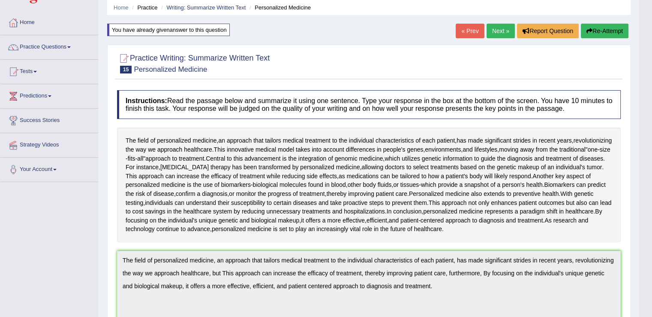
click at [502, 26] on link "Next »" at bounding box center [501, 31] width 28 height 15
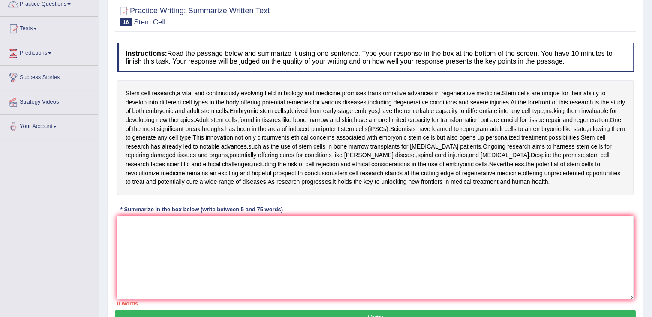
scroll to position [75, 0]
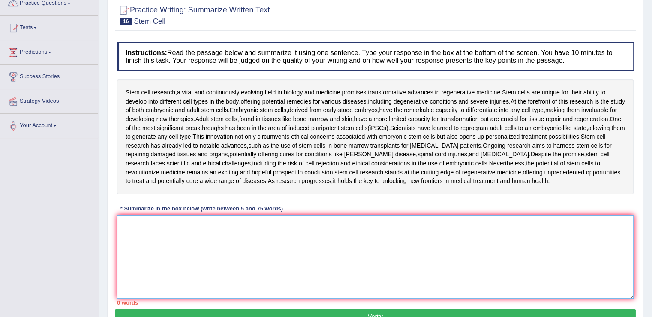
click at [159, 228] on textarea at bounding box center [375, 256] width 517 height 83
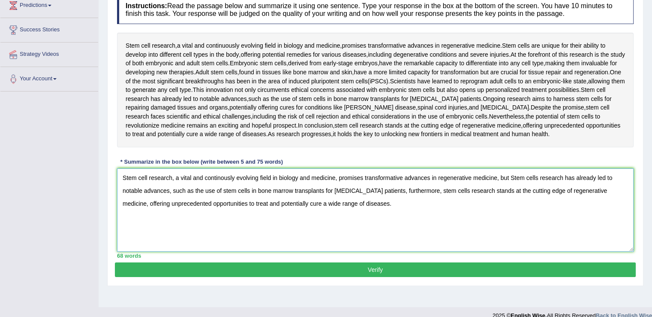
scroll to position [134, 0]
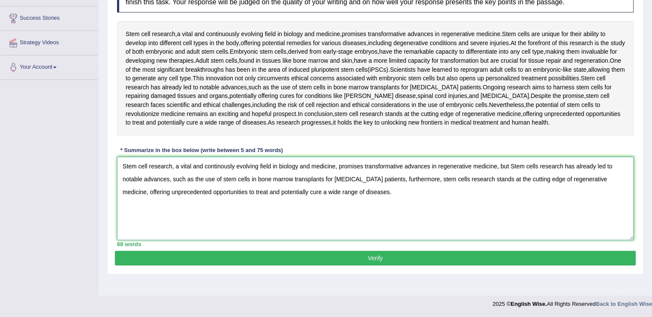
type textarea "Stem cell research, a vital and continously evolving field in biology and medic…"
click at [382, 255] on button "Verify" at bounding box center [375, 257] width 521 height 15
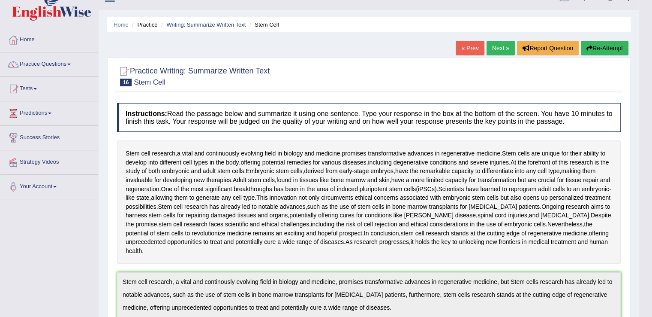
scroll to position [0, 0]
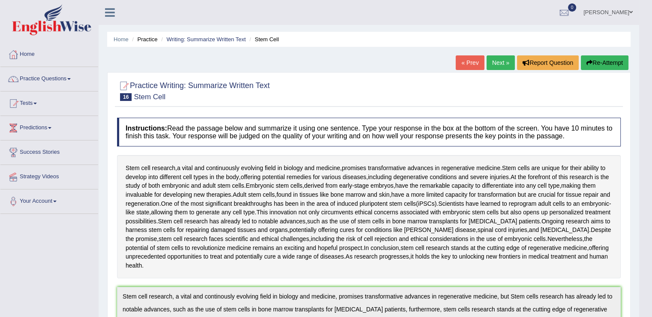
click at [602, 63] on button "Re-Attempt" at bounding box center [605, 62] width 48 height 15
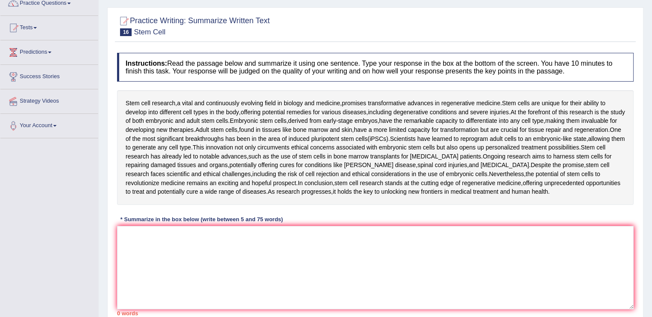
scroll to position [134, 0]
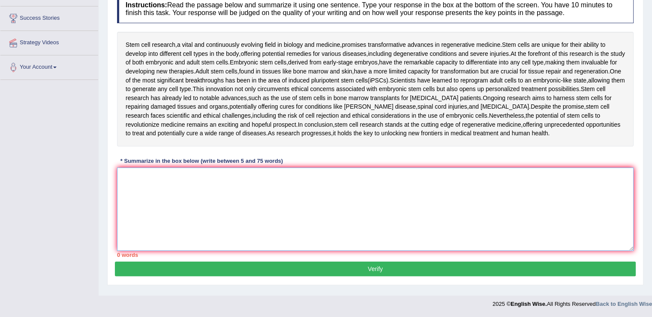
click at [406, 182] on textarea at bounding box center [375, 208] width 517 height 83
paste textarea "Stem cell research, a vital and continously evolving field in biology and medic…"
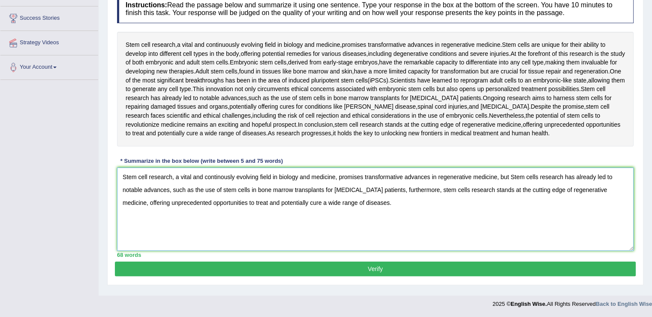
click at [220, 173] on textarea "Stem cell research, a vital and continously evolving field in biology and medic…" at bounding box center [375, 208] width 517 height 83
type textarea "Stem cell research, a vital and continuously evolving field in biology and medi…"
click at [420, 273] on button "Verify" at bounding box center [375, 268] width 521 height 15
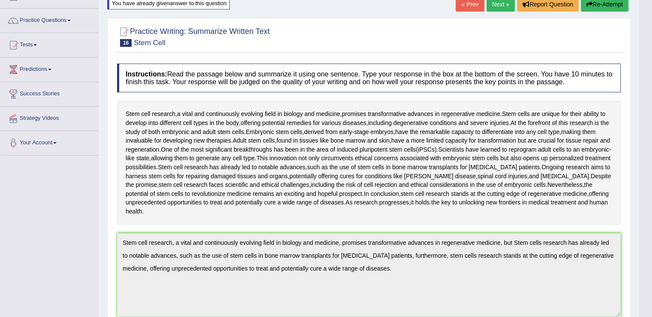
scroll to position [0, 0]
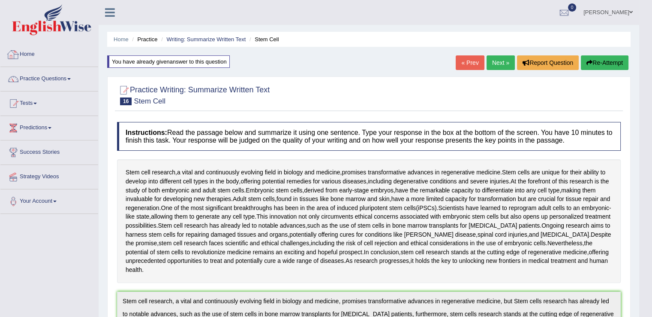
click at [34, 51] on link "Home" at bounding box center [49, 52] width 98 height 21
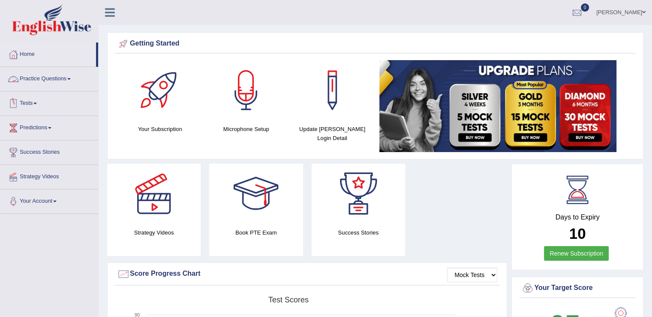
click at [72, 77] on link "Practice Questions" at bounding box center [49, 77] width 98 height 21
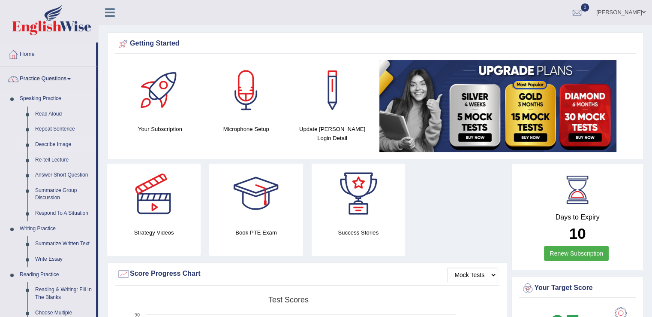
drag, startPoint x: 97, startPoint y: 101, endPoint x: 98, endPoint y: 142, distance: 41.6
click at [98, 142] on li "Practice Questions Speaking Practice Read Aloud Repeat Sentence Describe Image …" at bounding box center [49, 308] width 98 height 482
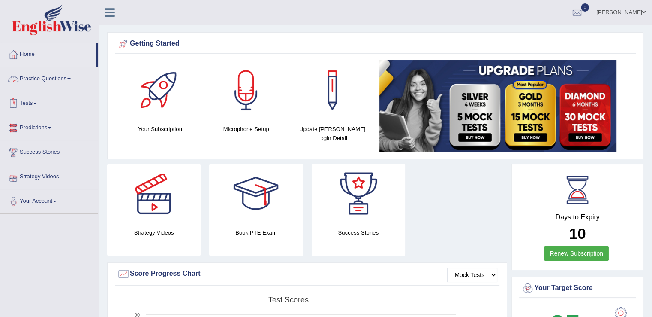
click at [74, 76] on link "Practice Questions" at bounding box center [49, 77] width 98 height 21
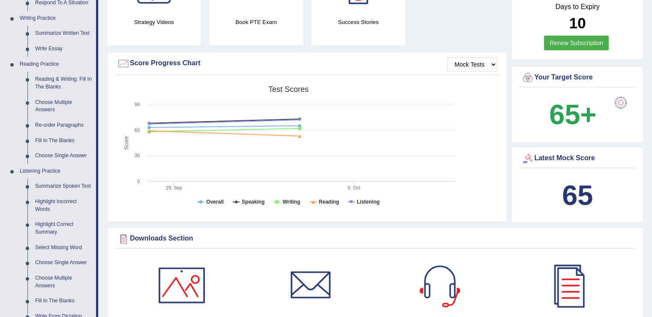
scroll to position [215, 0]
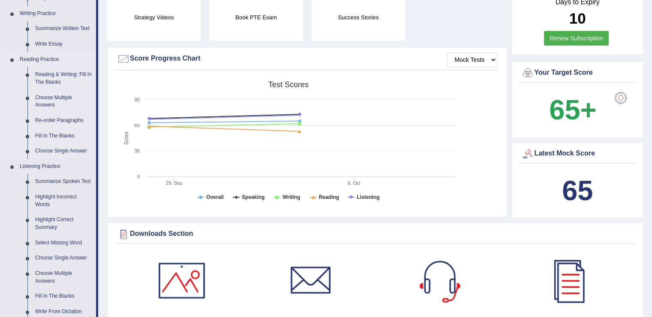
click at [54, 78] on link "Reading & Writing: Fill In The Blanks" at bounding box center [63, 78] width 65 height 23
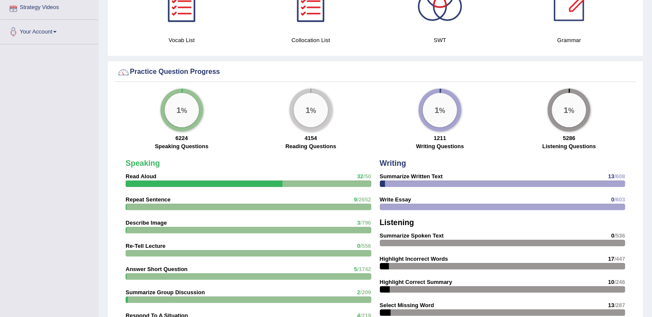
scroll to position [628, 0]
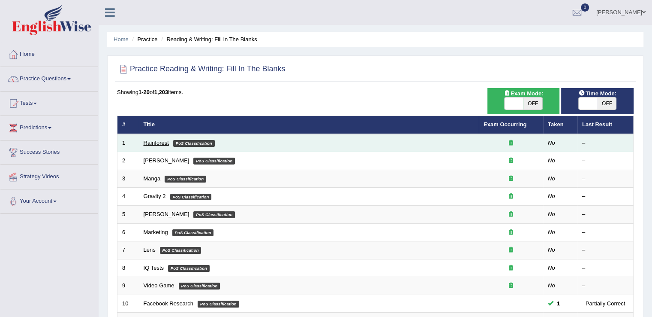
click at [155, 145] on link "Rainforest" at bounding box center [156, 142] width 25 height 6
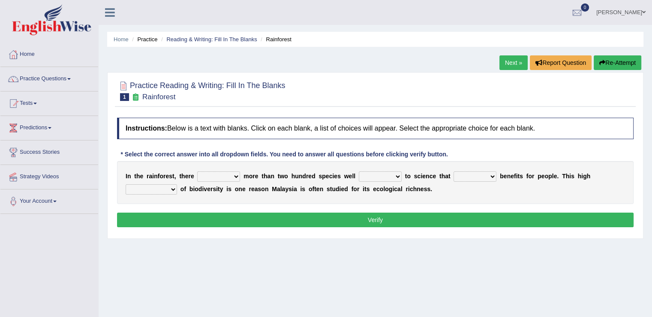
click at [238, 174] on select "have can be has is" at bounding box center [218, 176] width 43 height 10
select select "is"
click at [197, 171] on select "have can be has is" at bounding box center [218, 176] width 43 height 10
click at [399, 175] on select "knowing known knew know" at bounding box center [380, 176] width 43 height 10
select select "known"
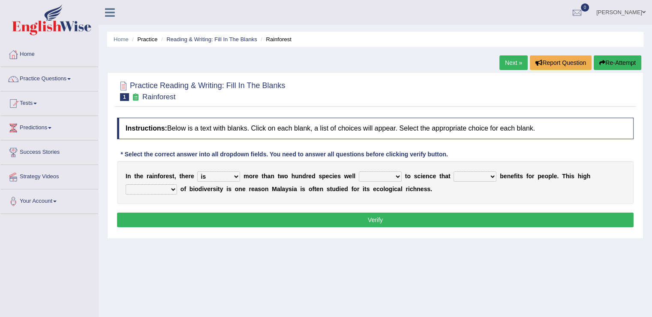
click at [359, 171] on select "knowing known knew know" at bounding box center [380, 176] width 43 height 10
click at [488, 174] on select "contain contained containing contains" at bounding box center [475, 176] width 43 height 10
select select "contains"
click at [454, 171] on select "contain contained containing contains" at bounding box center [475, 176] width 43 height 10
click at [173, 187] on select "condensation conjunction continuity complexity" at bounding box center [151, 189] width 51 height 10
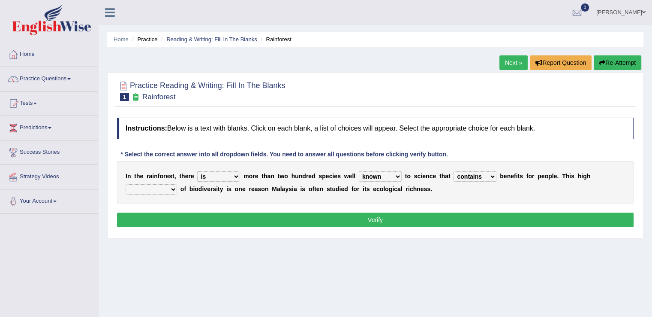
select select "complexity"
click at [126, 184] on select "condensation conjunction continuity complexity" at bounding box center [151, 189] width 51 height 10
click at [314, 218] on button "Verify" at bounding box center [375, 219] width 517 height 15
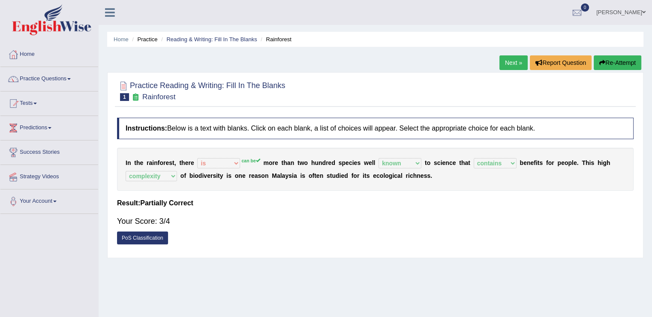
click at [519, 59] on link "Next »" at bounding box center [514, 62] width 28 height 15
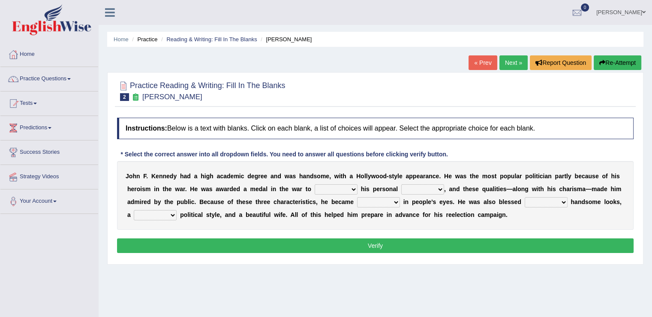
click at [353, 189] on select "prove show evidence upthrow" at bounding box center [336, 189] width 43 height 10
select select "prove"
click at [315, 184] on select "prove show evidence upthrow" at bounding box center [336, 189] width 43 height 10
click at [437, 189] on select "passion courage charm liking" at bounding box center [422, 189] width 43 height 10
click at [349, 187] on select "prove show evidence upthrow" at bounding box center [336, 189] width 43 height 10
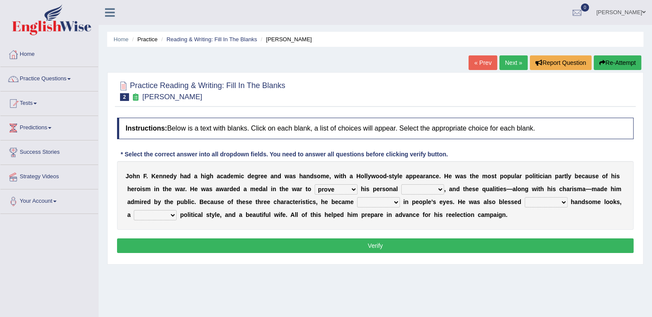
click at [315, 184] on select "prove show evidence upthrow" at bounding box center [336, 189] width 43 height 10
click at [437, 187] on select "passion courage charm liking" at bounding box center [422, 189] width 43 height 10
select select "charm"
click at [401, 184] on select "passion courage charm liking" at bounding box center [422, 189] width 43 height 10
click at [439, 187] on select "passion courage charm liking" at bounding box center [422, 189] width 43 height 10
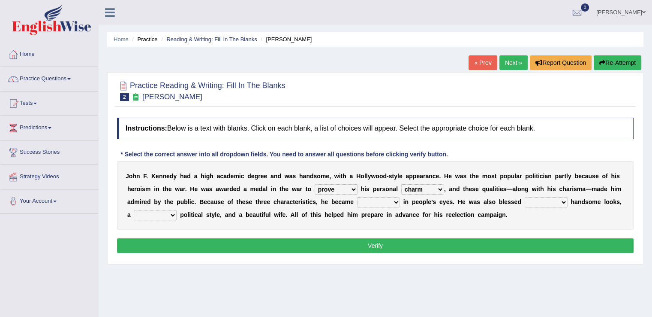
click at [401, 184] on select "passion courage charm liking" at bounding box center [422, 189] width 43 height 10
click at [398, 201] on select "iconic ironic identical impotent" at bounding box center [378, 202] width 43 height 10
select select "iconic"
click at [357, 197] on select "iconic ironic identical impotent" at bounding box center [378, 202] width 43 height 10
click at [556, 199] on select "with in upon to" at bounding box center [546, 202] width 43 height 10
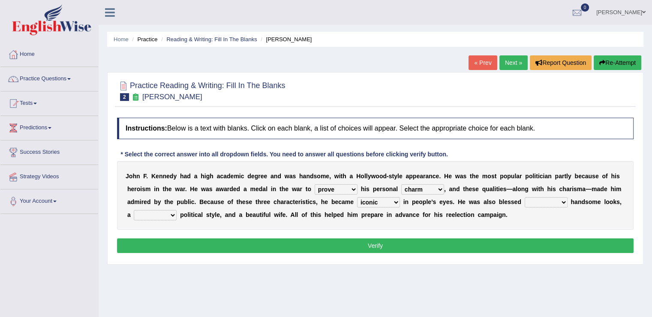
select select "with"
click at [525, 197] on select "with in upon to" at bounding box center [546, 202] width 43 height 10
click at [560, 199] on select "with in upon to" at bounding box center [546, 202] width 43 height 10
click at [174, 211] on select "mending mends mended mend" at bounding box center [155, 215] width 43 height 10
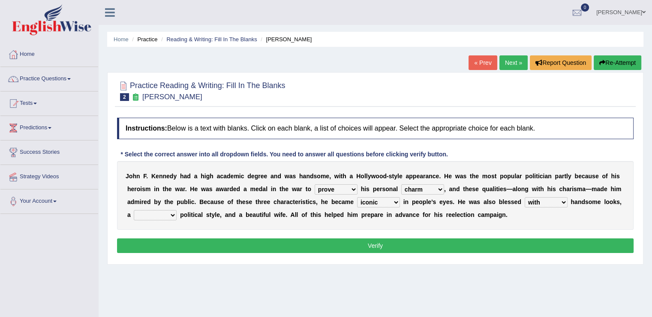
select select "mended"
click at [134, 210] on select "mending mends mended mend" at bounding box center [155, 215] width 43 height 10
click at [172, 216] on select "mending mends mended mend" at bounding box center [155, 215] width 43 height 10
click at [171, 212] on select "mending mends mended mend" at bounding box center [155, 215] width 43 height 10
click at [374, 241] on button "Verify" at bounding box center [375, 245] width 517 height 15
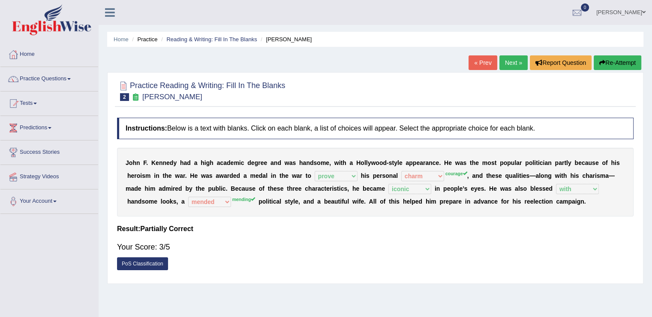
click at [513, 61] on link "Next »" at bounding box center [514, 62] width 28 height 15
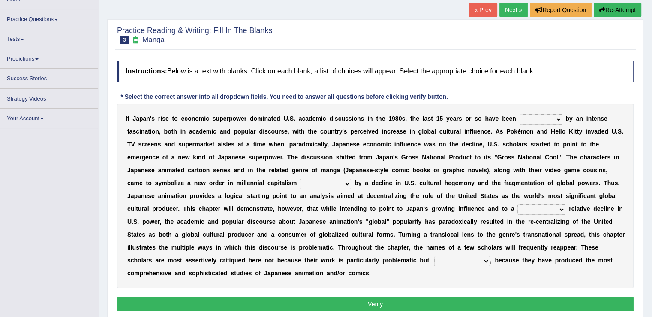
scroll to position [55, 0]
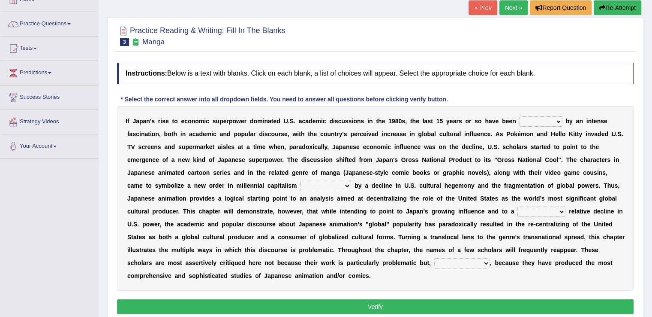
click at [556, 121] on select "marked dedicated made inspired" at bounding box center [541, 121] width 43 height 10
select select "marked"
click at [520, 116] on select "marked dedicated made inspired" at bounding box center [541, 121] width 43 height 10
click at [347, 184] on select "pocessed characterized opposed tangled" at bounding box center [325, 186] width 51 height 10
click at [300, 181] on select "pocessed characterized opposed tangled" at bounding box center [325, 186] width 51 height 10
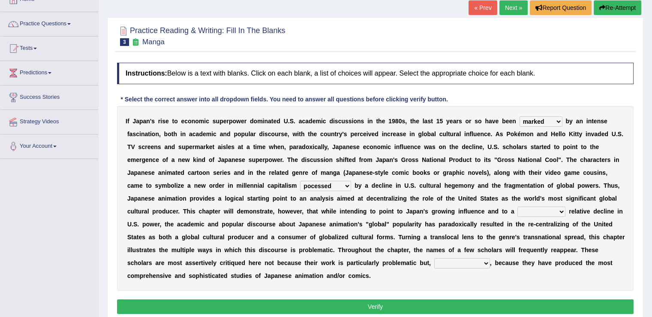
click at [344, 182] on select "pocessed characterized opposed tangled" at bounding box center [325, 186] width 51 height 10
select select "opposed"
click at [300, 181] on select "pocessed characterized opposed tangled" at bounding box center [325, 186] width 51 height 10
click at [561, 213] on select "concomitant discrete proportional legitimate" at bounding box center [542, 211] width 48 height 10
select select "proportional"
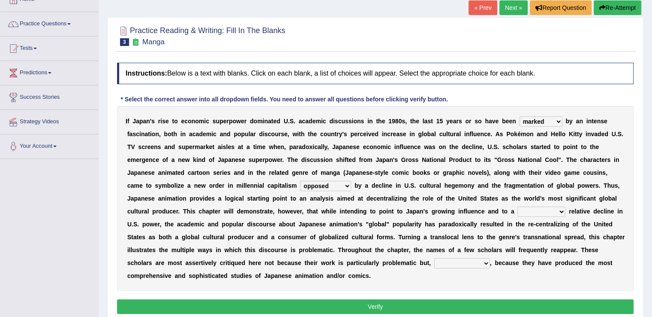
click at [518, 206] on select "concomitant discrete proportional legitimate" at bounding box center [542, 211] width 48 height 10
click at [485, 263] on select "however on the contrary in addition on the whole" at bounding box center [462, 263] width 56 height 10
click at [491, 268] on div "I f J a p a n ' s r i s e t o e c o n o m i c s u p e r p o w e r d o m i n a t…" at bounding box center [375, 198] width 517 height 184
click at [487, 261] on select "however on the contrary in addition on the whole" at bounding box center [462, 263] width 56 height 10
select select "on the whole"
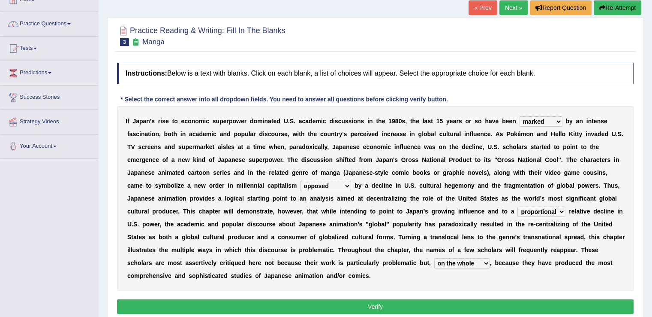
click at [434, 258] on select "however on the contrary in addition on the whole" at bounding box center [462, 263] width 56 height 10
click at [483, 259] on select "however on the contrary in addition on the whole" at bounding box center [462, 263] width 56 height 10
click at [482, 263] on select "however on the contrary in addition on the whole" at bounding box center [462, 263] width 56 height 10
click at [435, 301] on button "Verify" at bounding box center [375, 306] width 517 height 15
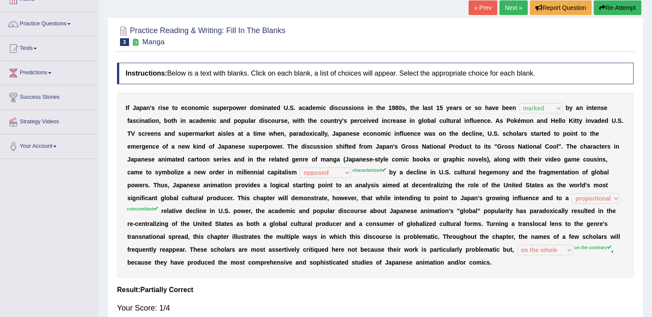
scroll to position [100, 0]
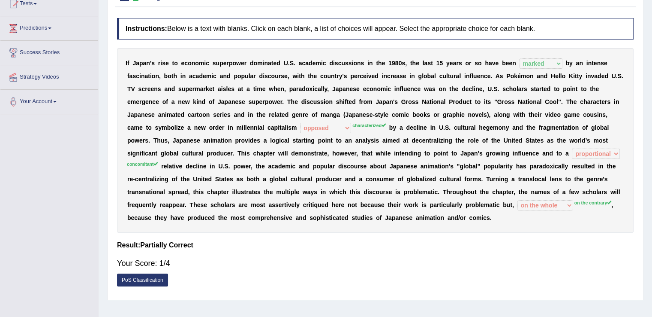
click at [139, 277] on link "PoS Classification" at bounding box center [142, 279] width 51 height 13
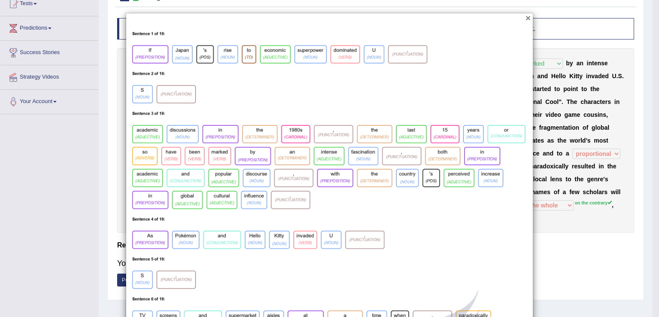
click at [525, 19] on button "×" at bounding box center [527, 17] width 5 height 9
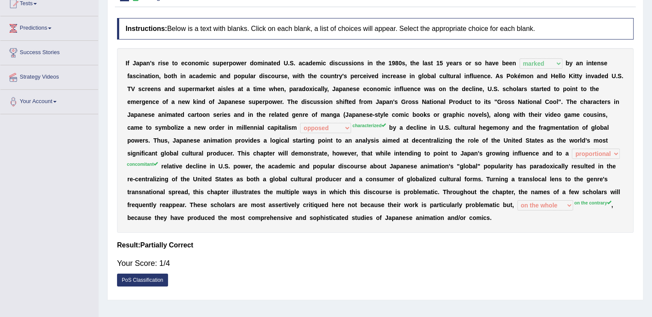
click at [572, 137] on b "w" at bounding box center [572, 140] width 5 height 7
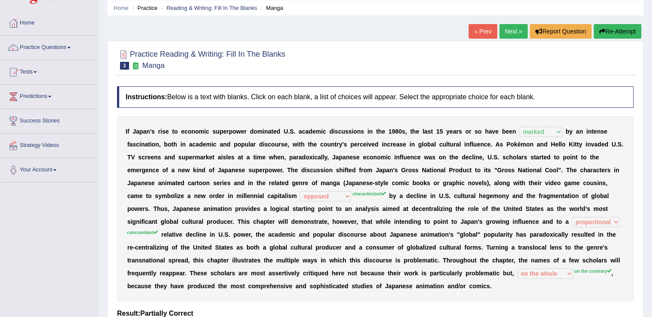
scroll to position [0, 0]
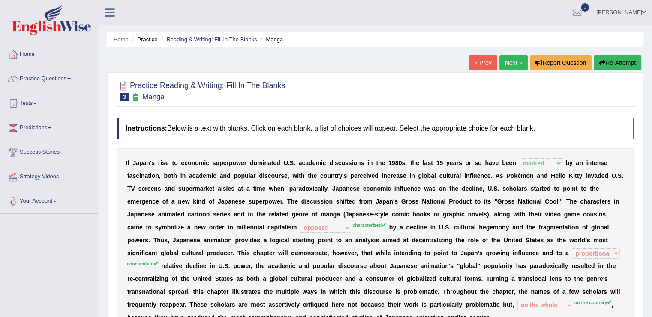
click at [517, 64] on link "Next »" at bounding box center [514, 62] width 28 height 15
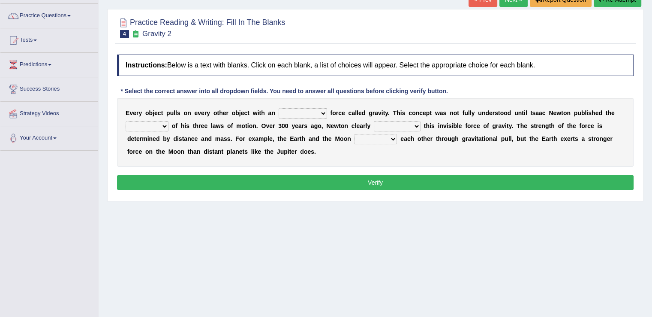
click at [323, 110] on select "invisible unknown unbelievable inconsistent" at bounding box center [303, 113] width 48 height 10
select select "invisible"
click at [279, 108] on select "invisible unknown unbelievable inconsistent" at bounding box center [303, 113] width 48 height 10
click at [165, 123] on select "concept theory method argument" at bounding box center [147, 126] width 43 height 10
click at [126, 121] on select "concept theory method argument" at bounding box center [147, 126] width 43 height 10
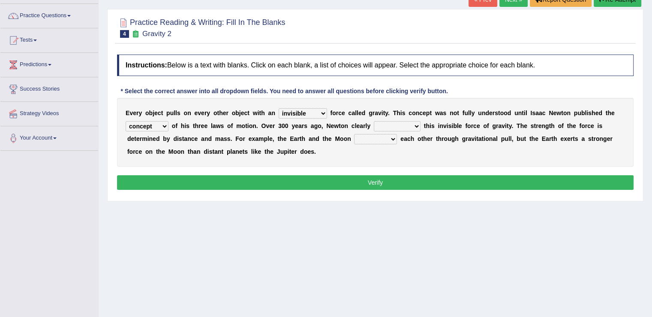
click at [164, 127] on select "concept theory method argument" at bounding box center [147, 126] width 43 height 10
select select "theory"
click at [126, 121] on select "concept theory method argument" at bounding box center [147, 126] width 43 height 10
click at [414, 124] on select "explained undermined overturned realized" at bounding box center [397, 126] width 47 height 10
select select "explained"
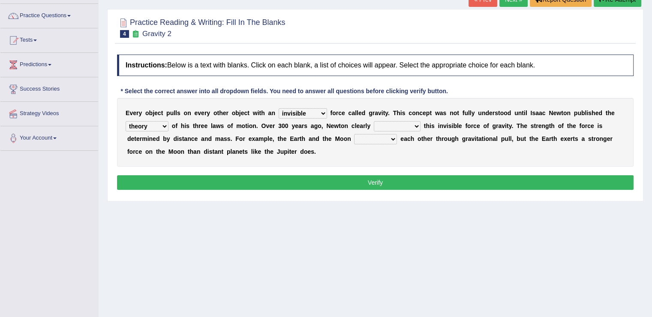
click at [374, 121] on select "explained undermined overturned realized" at bounding box center [397, 126] width 47 height 10
click at [391, 136] on select "affect spin evade span" at bounding box center [375, 139] width 43 height 10
select select "span"
click at [354, 134] on select "affect spin evade span" at bounding box center [375, 139] width 43 height 10
click at [390, 138] on select "affect spin evade span" at bounding box center [375, 139] width 43 height 10
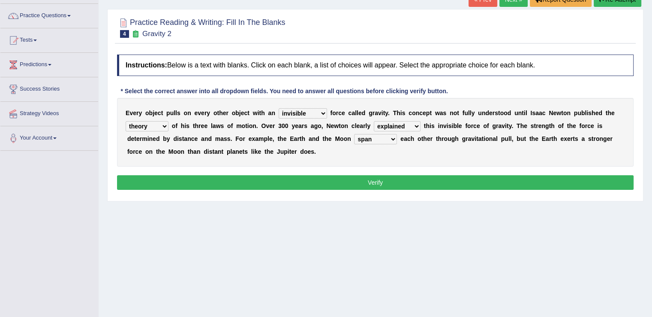
click at [390, 138] on select "affect spin evade span" at bounding box center [375, 139] width 43 height 10
click at [379, 177] on button "Verify" at bounding box center [375, 182] width 517 height 15
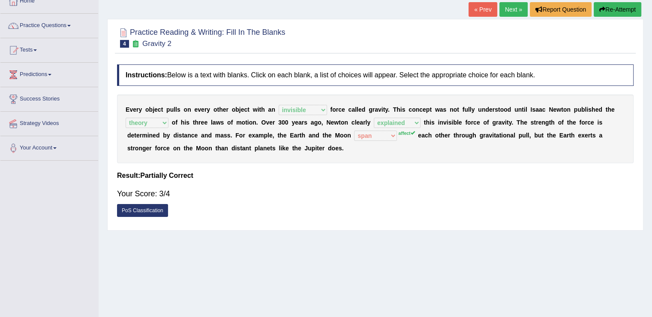
scroll to position [55, 0]
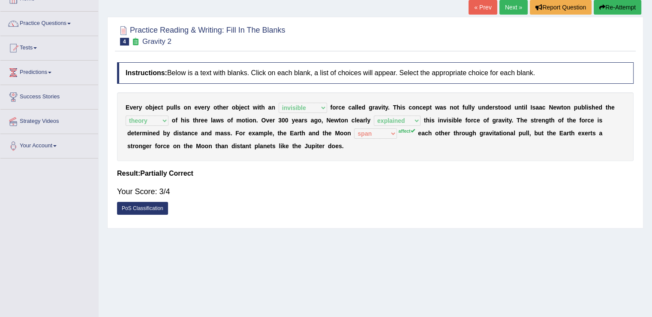
click at [522, 5] on link "Next »" at bounding box center [514, 7] width 28 height 15
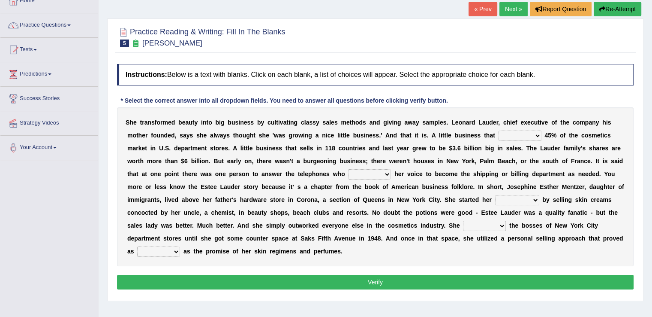
click at [652, 160] on html "Toggle navigation Home Practice Questions Speaking Practice Read Aloud Repeat S…" at bounding box center [326, 104] width 652 height 317
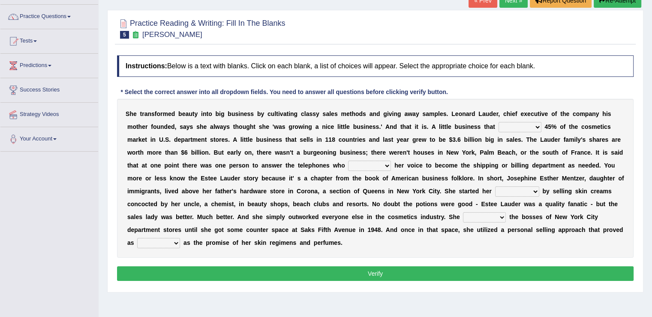
click at [535, 124] on select "has controls makes maintains" at bounding box center [520, 127] width 43 height 10
select select "makes"
click at [499, 122] on select "has controls makes maintains" at bounding box center [520, 127] width 43 height 10
click at [386, 165] on select "switched changed raised used" at bounding box center [369, 165] width 43 height 10
select select "changed"
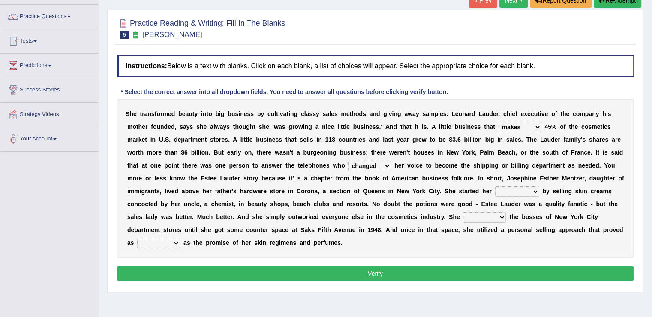
click at [348, 160] on select "switched changed raised used" at bounding box center [369, 165] width 43 height 10
click at [531, 190] on select "job institute companion enterprise" at bounding box center [517, 191] width 44 height 10
select select "enterprise"
click at [495, 186] on select "job institute companion enterprise" at bounding box center [517, 191] width 44 height 10
click at [501, 217] on select "stated bridged stalked heaved" at bounding box center [484, 217] width 43 height 10
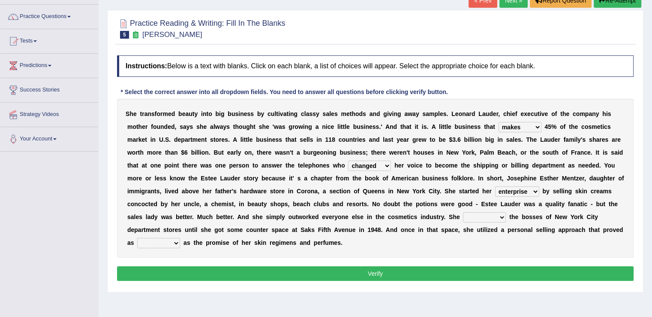
click at [463, 212] on select "stated bridged stalked heaved" at bounding box center [484, 217] width 43 height 10
click at [499, 216] on select "stated bridged stalked heaved" at bounding box center [484, 217] width 43 height 10
select select "heaved"
click at [463, 212] on select "stated bridged stalked heaved" at bounding box center [484, 217] width 43 height 10
click at [498, 216] on select "stated bridged stalked heaved" at bounding box center [484, 217] width 43 height 10
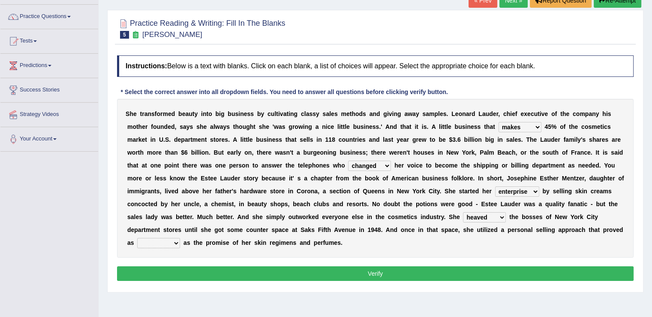
click at [498, 216] on select "stated bridged stalked heaved" at bounding box center [484, 217] width 43 height 10
click at [169, 242] on select "potent ruthless potential expensive" at bounding box center [158, 243] width 43 height 10
select select "potential"
click at [137, 238] on select "potent ruthless potential expensive" at bounding box center [158, 243] width 43 height 10
click at [347, 266] on button "Verify" at bounding box center [375, 273] width 517 height 15
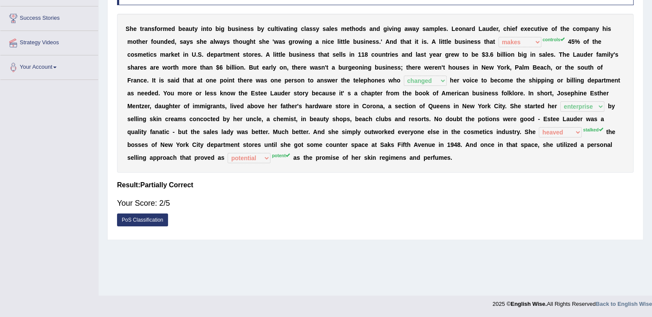
scroll to position [0, 0]
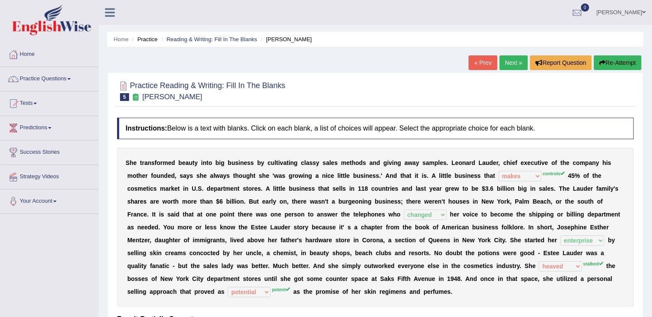
click at [515, 64] on link "Next »" at bounding box center [514, 62] width 28 height 15
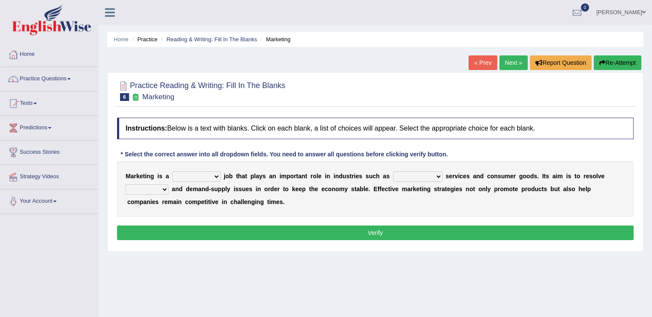
click at [215, 176] on select "professional flexible parochial descriptive" at bounding box center [196, 176] width 48 height 10
select select "professional"
click at [172, 171] on select "professional flexible parochial descriptive" at bounding box center [196, 176] width 48 height 10
click at [219, 174] on select "professional flexible parochial descriptive" at bounding box center [196, 176] width 48 height 10
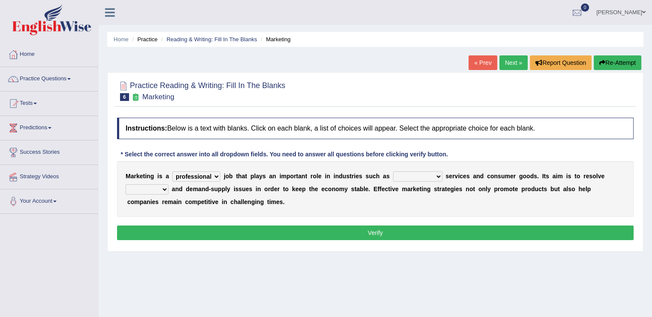
click at [440, 175] on select "civil financial conventional foremost" at bounding box center [417, 176] width 49 height 10
select select "conventional"
click at [393, 171] on select "civil financial conventional foremost" at bounding box center [417, 176] width 49 height 10
click at [161, 185] on select "imbalance excess symmetry budget" at bounding box center [147, 189] width 43 height 10
click at [126, 184] on select "imbalance excess symmetry budget" at bounding box center [147, 189] width 43 height 10
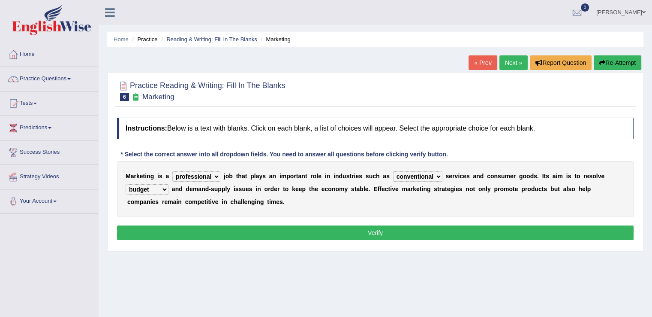
click at [161, 186] on select "imbalance excess symmetry budget" at bounding box center [147, 189] width 43 height 10
click at [126, 184] on select "imbalance excess symmetry budget" at bounding box center [147, 189] width 43 height 10
click at [166, 186] on select "imbalance excess symmetry budget" at bounding box center [147, 189] width 43 height 10
select select "imbalance"
click at [126, 184] on select "imbalance excess symmetry budget" at bounding box center [147, 189] width 43 height 10
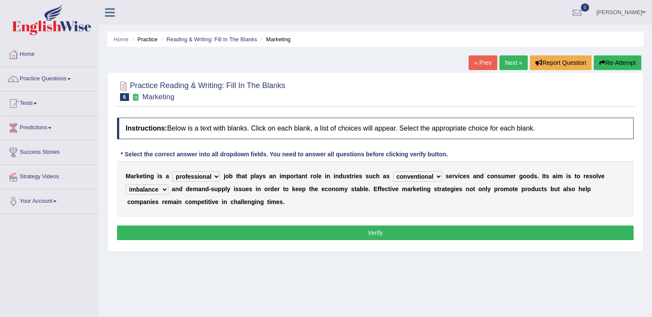
click at [381, 226] on button "Verify" at bounding box center [375, 232] width 517 height 15
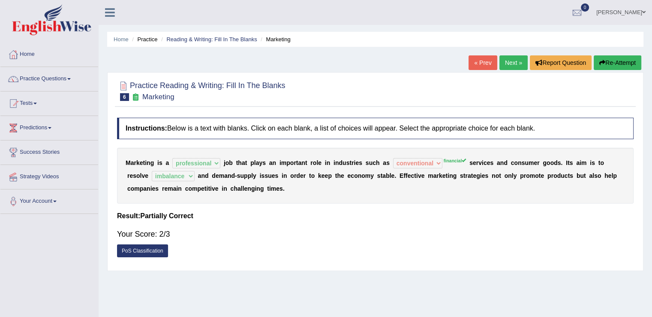
click at [517, 61] on link "Next »" at bounding box center [514, 62] width 28 height 15
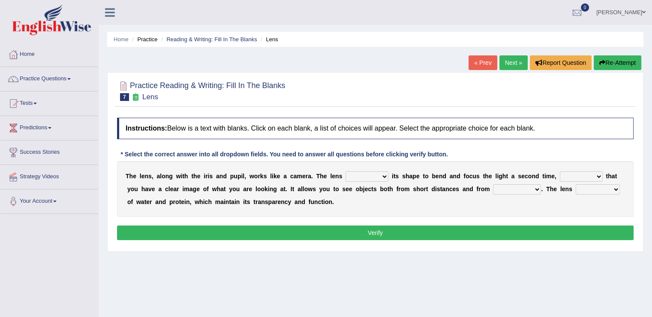
click at [385, 176] on select "adjusts shows selects presents" at bounding box center [367, 176] width 43 height 10
select select "adjusts"
click at [346, 171] on select "adjusts shows selects presents" at bounding box center [367, 176] width 43 height 10
click at [597, 176] on select "ensures to ensure ensure ensured" at bounding box center [581, 176] width 43 height 10
select select "to ensure"
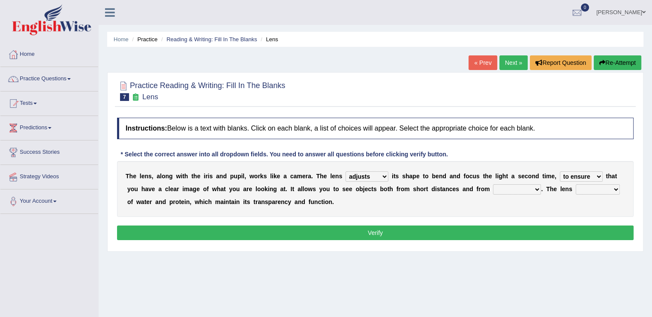
click at [560, 171] on select "ensures to ensure ensure ensured" at bounding box center [581, 176] width 43 height 10
click at [540, 187] on select "far away in between further apart all along" at bounding box center [517, 189] width 48 height 10
select select "far away"
click at [493, 184] on select "far away in between further apart all along" at bounding box center [517, 189] width 48 height 10
click at [613, 191] on select "constitutes comprises composes consists" at bounding box center [598, 189] width 44 height 10
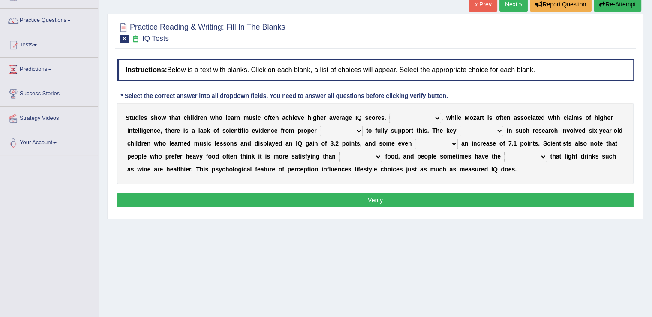
scroll to position [61, 0]
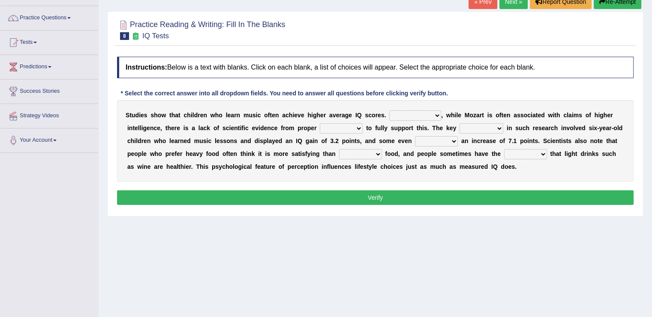
click at [435, 115] on select "However Therefore Consequently While" at bounding box center [415, 115] width 52 height 10
select select "However"
click at [389, 110] on select "However Therefore Consequently While" at bounding box center [415, 115] width 52 height 10
click at [357, 126] on select "test tests testing tested" at bounding box center [341, 128] width 43 height 10
select select "tests"
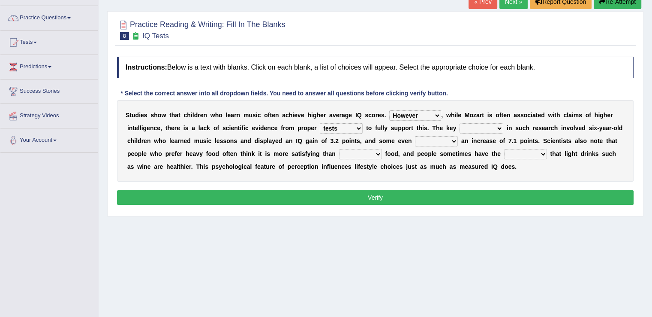
click at [320, 123] on select "test tests testing tested" at bounding box center [341, 128] width 43 height 10
click at [500, 126] on select "process goal implication odd" at bounding box center [482, 128] width 44 height 10
click at [460, 123] on select "process goal implication odd" at bounding box center [482, 128] width 44 height 10
click at [496, 124] on select "process goal implication odd" at bounding box center [482, 128] width 44 height 10
select select "goal"
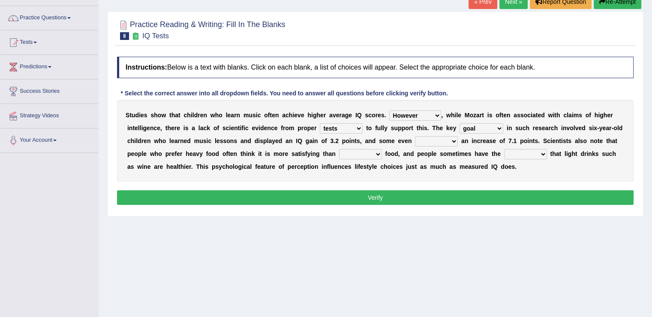
click at [460, 123] on select "process goal implication odd" at bounding box center [482, 128] width 44 height 10
click at [451, 141] on select "exhibited taught learned threatened" at bounding box center [436, 141] width 43 height 10
select select "exhibited"
click at [415, 136] on select "exhibited taught learned threatened" at bounding box center [436, 141] width 43 height 10
click at [379, 153] on select "choosy lighter cushiony spooky" at bounding box center [360, 154] width 43 height 10
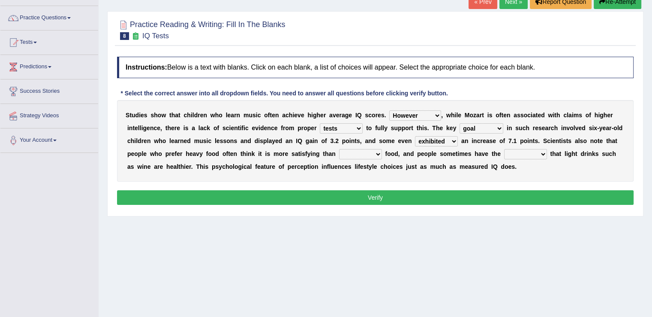
select select "lighter"
click at [339, 149] on select "choosy lighter cushiony spooky" at bounding box center [360, 154] width 43 height 10
click at [544, 154] on select "illusion sight anecdote intention" at bounding box center [525, 154] width 43 height 10
select select "illusion"
click at [504, 149] on select "illusion sight anecdote intention" at bounding box center [525, 154] width 43 height 10
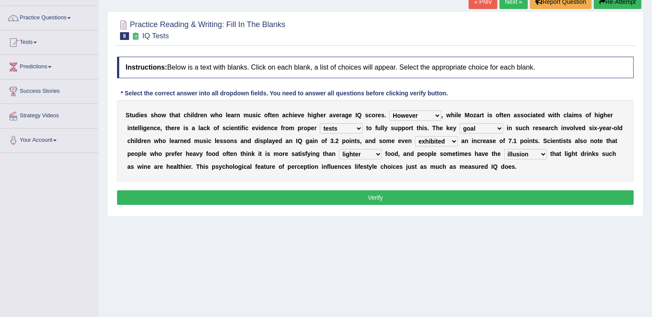
click at [451, 188] on div "Instructions: Below is a text with blanks. Click on each blank, a list of choic…" at bounding box center [375, 131] width 521 height 159
click at [447, 193] on button "Verify" at bounding box center [375, 197] width 517 height 15
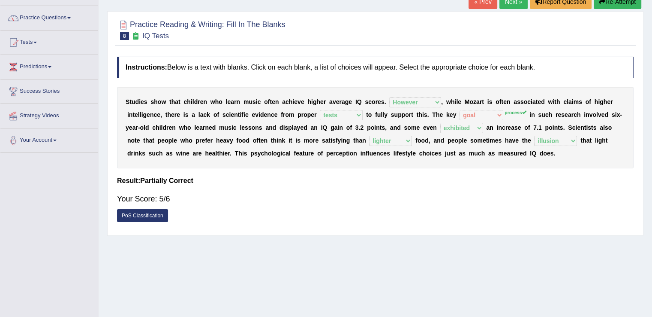
click at [511, 4] on link "Next »" at bounding box center [514, 1] width 28 height 15
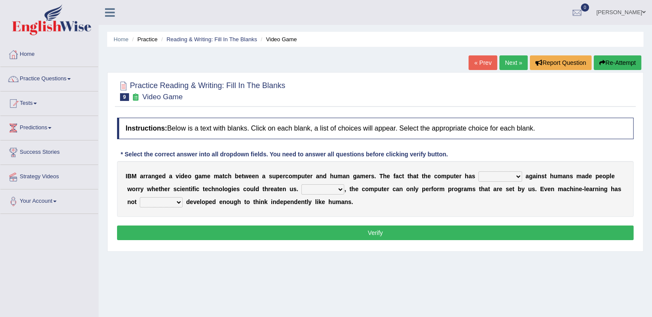
click at [515, 176] on select "competed fought acted challenged" at bounding box center [501, 176] width 44 height 10
select select "competed"
click at [479, 171] on select "competed fought acted challenged" at bounding box center [501, 176] width 44 height 10
click at [341, 187] on select "Moreover However Thus So" at bounding box center [323, 189] width 43 height 10
select select "Moreover"
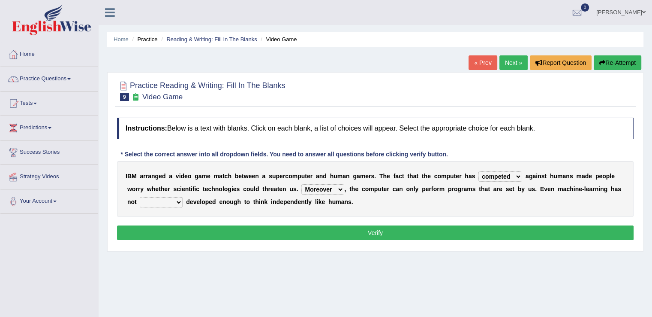
click at [302, 184] on select "Moreover However Thus So" at bounding box center [323, 189] width 43 height 10
click at [178, 199] on select "yet still only just" at bounding box center [161, 202] width 43 height 10
select select "yet"
click at [140, 197] on select "yet still only just" at bounding box center [161, 202] width 43 height 10
click at [319, 229] on button "Verify" at bounding box center [375, 232] width 517 height 15
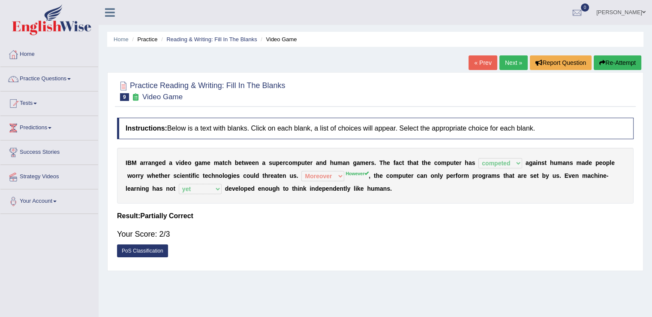
click at [507, 60] on link "Next »" at bounding box center [514, 62] width 28 height 15
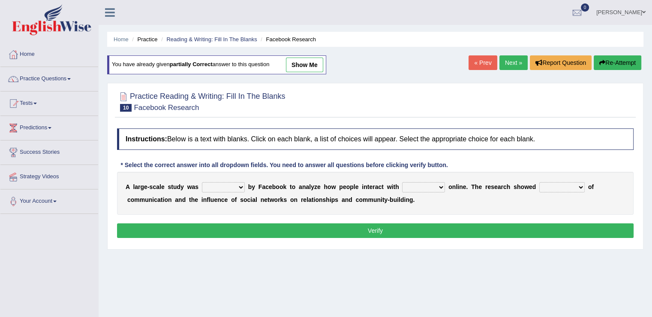
click at [238, 184] on select "surveyed had asked made" at bounding box center [223, 187] width 43 height 10
select select "surveyed"
click at [202, 182] on select "surveyed had asked made" at bounding box center [223, 187] width 43 height 10
click at [438, 185] on select "together all each other another" at bounding box center [423, 187] width 43 height 10
select select "each other"
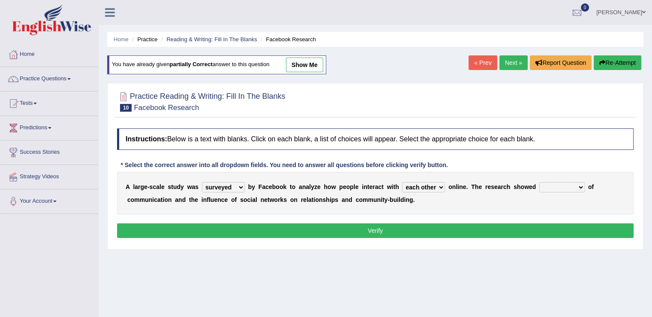
click at [402, 182] on select "together all each other another" at bounding box center [423, 187] width 43 height 10
click at [576, 186] on select "advantages standards fellowships patterns" at bounding box center [562, 187] width 45 height 10
select select "advantages"
click at [540, 182] on select "advantages standards fellowships patterns" at bounding box center [562, 187] width 45 height 10
click at [431, 224] on button "Verify" at bounding box center [375, 230] width 517 height 15
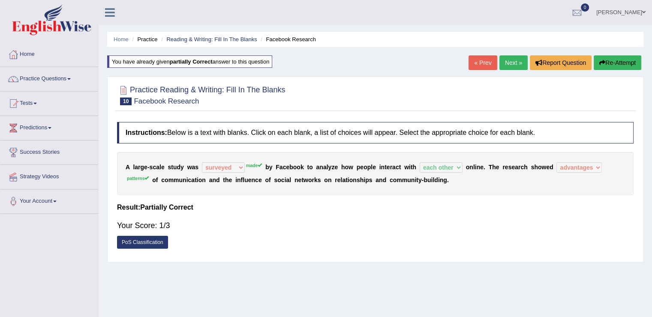
click at [511, 62] on link "Next »" at bounding box center [514, 62] width 28 height 15
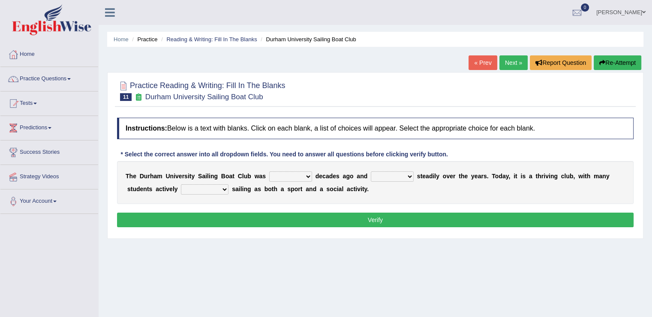
click at [304, 175] on select "found fund founded find" at bounding box center [290, 176] width 43 height 10
select select "founded"
click at [269, 171] on select "found fund founded find" at bounding box center [290, 176] width 43 height 10
click at [410, 175] on select "grow growing has grown grown" at bounding box center [392, 176] width 43 height 10
select select "has grown"
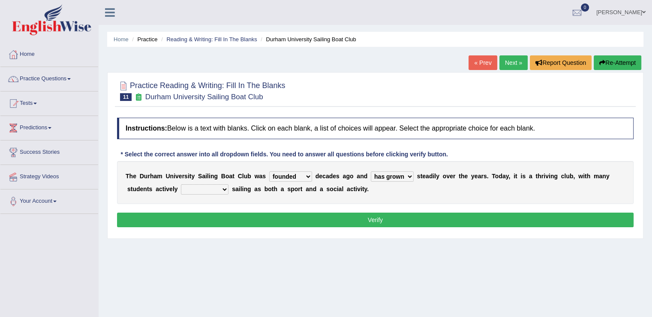
click at [371, 171] on select "grow growing has grown grown" at bounding box center [392, 176] width 43 height 10
click at [410, 177] on select "grow growing has grown grown" at bounding box center [392, 176] width 43 height 10
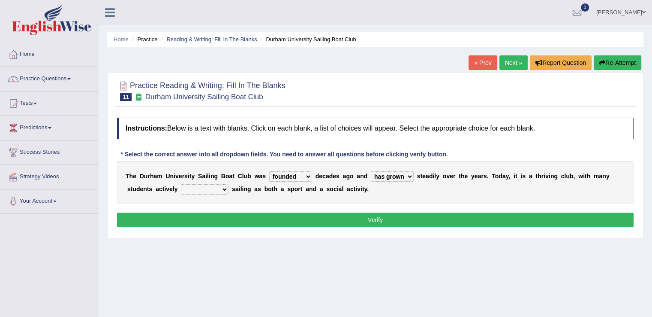
click at [227, 187] on select "enjoy enjoyed are enjoying enjoying" at bounding box center [205, 189] width 48 height 10
select select "are enjoying"
click at [181, 184] on select "enjoy enjoyed are enjoying enjoying" at bounding box center [205, 189] width 48 height 10
click at [350, 215] on button "Verify" at bounding box center [375, 219] width 517 height 15
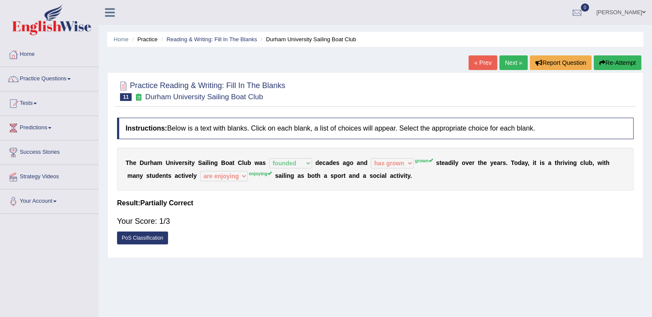
click at [511, 60] on link "Next »" at bounding box center [514, 62] width 28 height 15
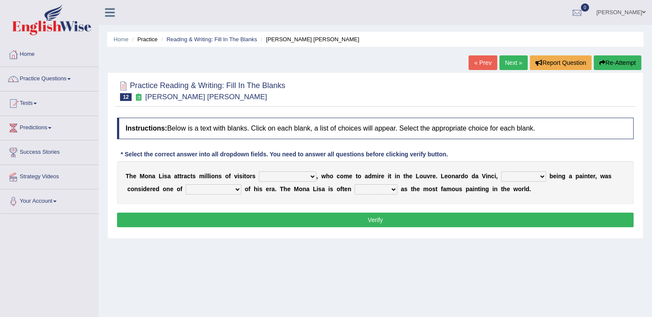
click at [311, 173] on select "around the year the all year all year round per year" at bounding box center [287, 176] width 57 height 10
select select "around the year"
click at [259, 171] on select "around the year the all year all year round per year" at bounding box center [287, 176] width 57 height 10
click at [540, 176] on select "rather than as much as as well as as long as" at bounding box center [523, 176] width 45 height 10
select select "rather than"
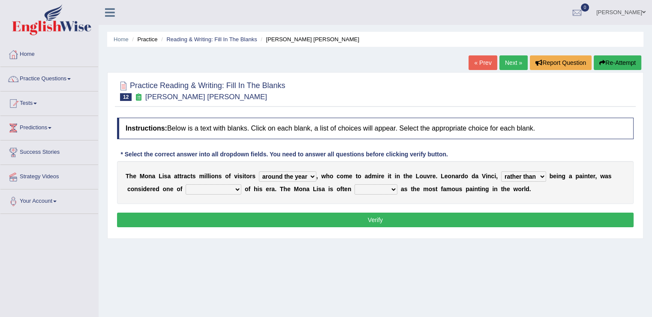
click at [501, 171] on select "rather than as much as as well as as long as" at bounding box center [523, 176] width 45 height 10
click at [238, 186] on select "better artists artist the better artist the best artists" at bounding box center [214, 189] width 56 height 10
select select "the best artists"
click at [186, 184] on select "better artists artist the better artist the best artists" at bounding box center [214, 189] width 56 height 10
click at [394, 186] on select "classified suggested predicted described" at bounding box center [376, 189] width 43 height 10
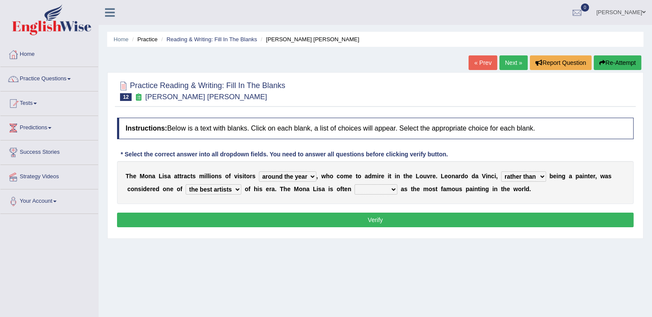
select select "classified"
click at [355, 184] on select "classified suggested predicted described" at bounding box center [376, 189] width 43 height 10
click at [402, 222] on button "Verify" at bounding box center [375, 219] width 517 height 15
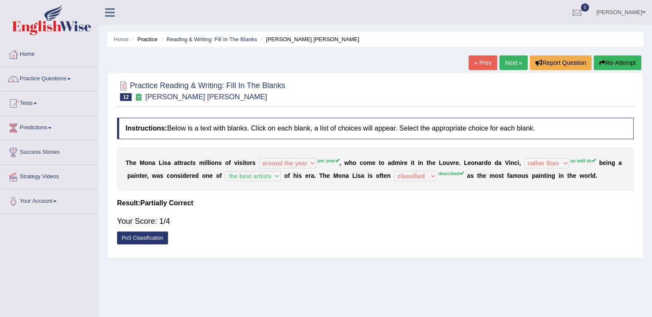
click at [508, 60] on link "Next »" at bounding box center [514, 62] width 28 height 15
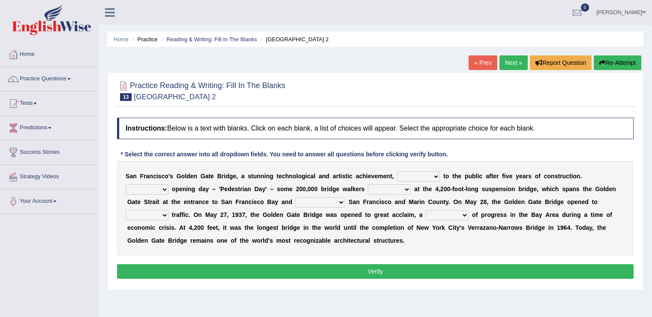
click at [434, 171] on select "opens closes appears equals" at bounding box center [418, 176] width 43 height 10
select select "opens"
click at [397, 171] on select "opens closes appears equals" at bounding box center [418, 176] width 43 height 10
click at [161, 184] on select "On During Since When" at bounding box center [147, 189] width 43 height 10
select select "On"
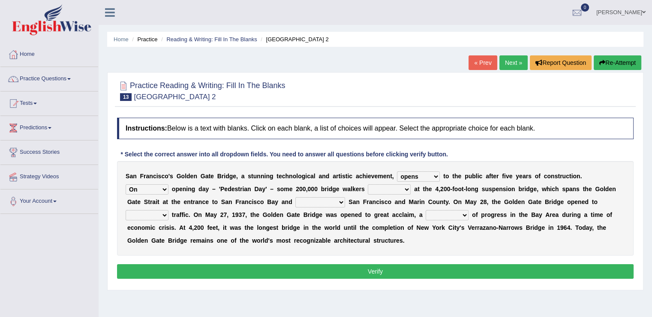
click at [126, 184] on select "On During Since When" at bounding box center [147, 189] width 43 height 10
click at [399, 189] on select "stationed looked marveled laughed" at bounding box center [389, 189] width 43 height 10
select select "stationed"
click at [368, 184] on select "stationed looked marveled laughed" at bounding box center [389, 189] width 43 height 10
click at [342, 201] on select "separates connects channels differentiates" at bounding box center [320, 202] width 50 height 10
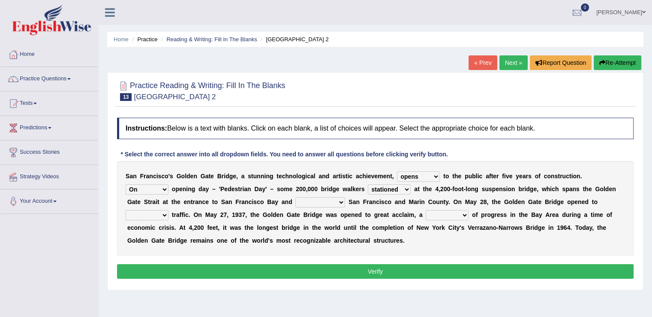
select select "connects"
click at [295, 197] on select "separates connects channels differentiates" at bounding box center [320, 202] width 50 height 10
click at [163, 211] on select "aquatic vehicular airborne watertight" at bounding box center [147, 215] width 43 height 10
select select "vehicular"
click at [126, 210] on select "aquatic vehicular airborne watertight" at bounding box center [147, 215] width 43 height 10
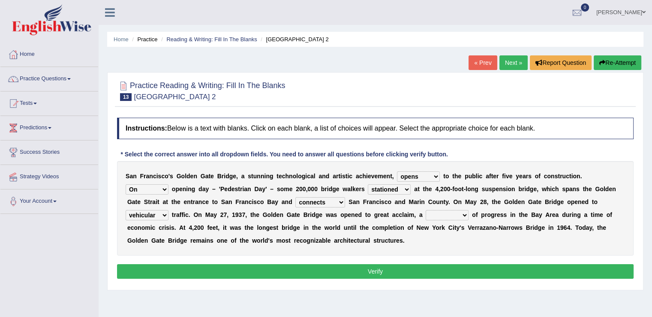
click at [462, 214] on select "denial symbol technique yield" at bounding box center [447, 215] width 43 height 10
select select "symbol"
click at [426, 210] on select "denial symbol technique yield" at bounding box center [447, 215] width 43 height 10
click at [442, 266] on button "Verify" at bounding box center [375, 271] width 517 height 15
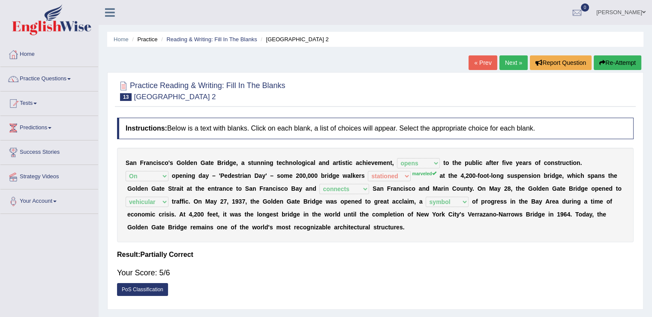
click at [507, 60] on link "Next »" at bounding box center [514, 62] width 28 height 15
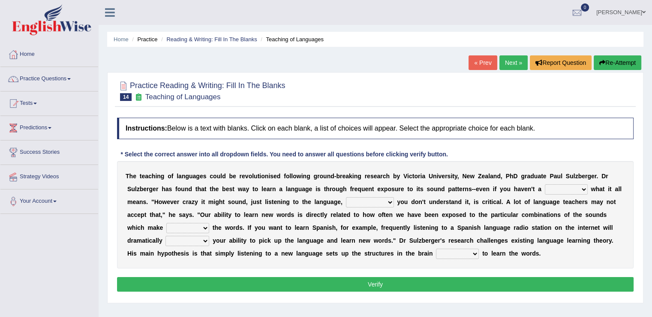
click at [582, 188] on select "dew claw clue due" at bounding box center [566, 189] width 43 height 10
select select "clue"
click at [545, 184] on select "dew claw clue due" at bounding box center [566, 189] width 43 height 10
click at [388, 202] on select "but also all together even though if so" at bounding box center [370, 202] width 48 height 10
select select "even though"
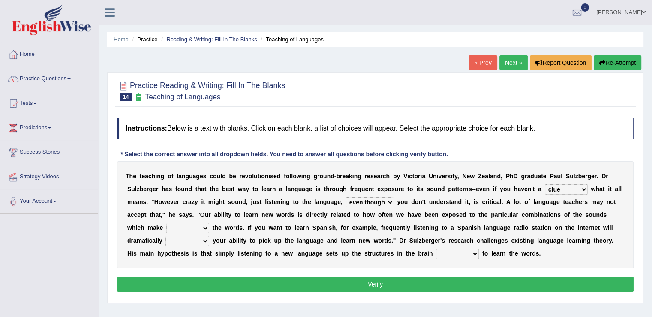
click at [346, 197] on select "but also all together even though if so" at bounding box center [370, 202] width 48 height 10
click at [204, 223] on select "down up of on" at bounding box center [187, 228] width 43 height 10
select select "down"
click at [166, 223] on select "down up of on" at bounding box center [187, 228] width 43 height 10
click at [206, 238] on select "evaluate exaggerate describe boost" at bounding box center [188, 240] width 44 height 10
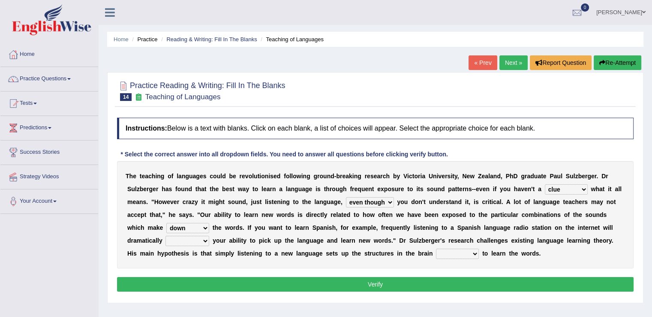
select select "boost"
click at [166, 235] on select "evaluate exaggerate describe boost" at bounding box center [188, 240] width 44 height 10
click at [473, 253] on select "requiring required directed to require" at bounding box center [457, 253] width 43 height 10
select select "directed"
click at [436, 248] on select "requiring required directed to require" at bounding box center [457, 253] width 43 height 10
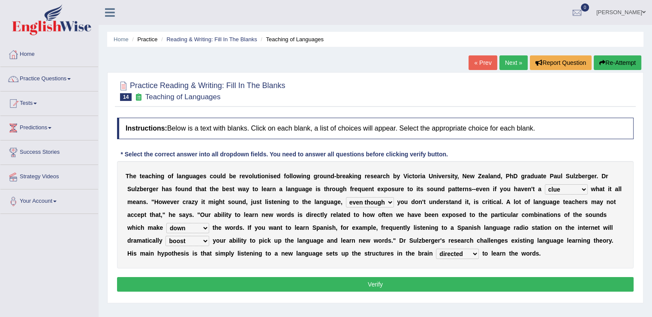
click at [448, 278] on button "Verify" at bounding box center [375, 284] width 517 height 15
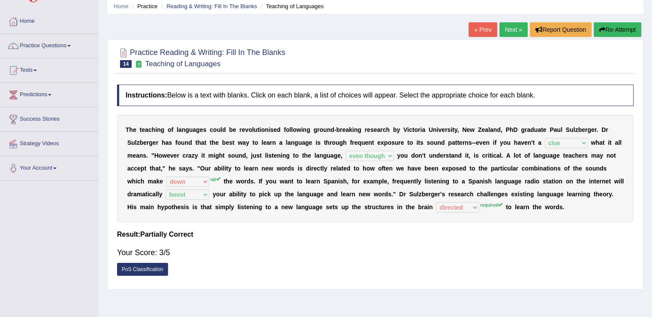
scroll to position [32, 0]
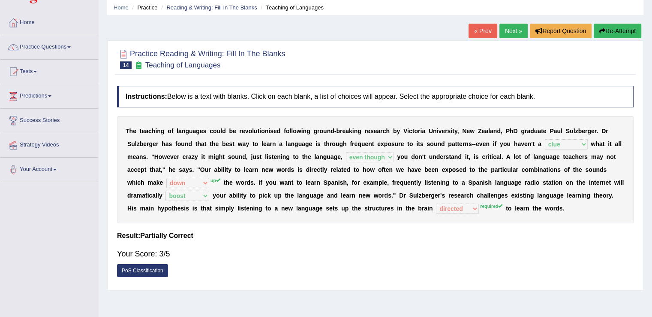
click at [511, 29] on link "Next »" at bounding box center [514, 31] width 28 height 15
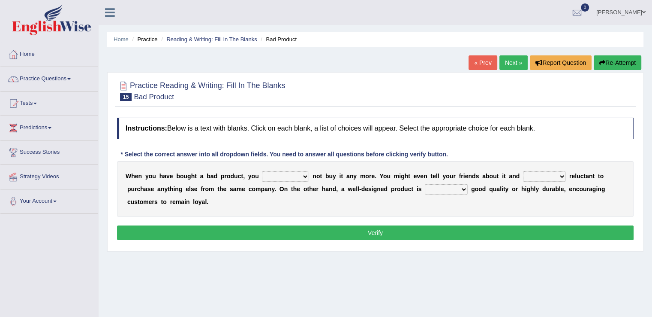
click at [306, 173] on select "would have should have should" at bounding box center [285, 176] width 47 height 10
select select "should"
click at [262, 171] on select "would have should have should" at bounding box center [285, 176] width 47 height 10
click at [562, 174] on select "is are be being" at bounding box center [544, 176] width 43 height 10
select select "being"
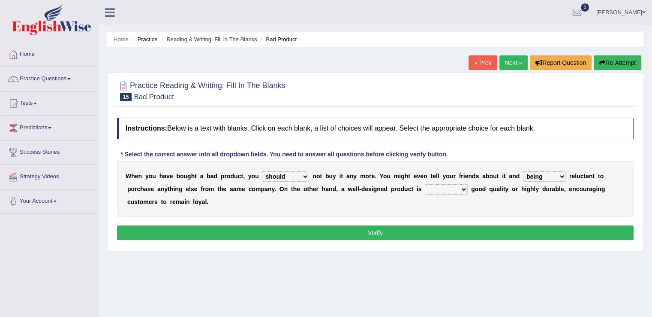
click at [523, 171] on select "is are be being" at bounding box center [544, 176] width 43 height 10
click at [464, 188] on select "both also neither either" at bounding box center [446, 189] width 43 height 10
select select "both"
click at [425, 184] on select "both also neither either" at bounding box center [446, 189] width 43 height 10
click at [434, 232] on button "Verify" at bounding box center [375, 232] width 517 height 15
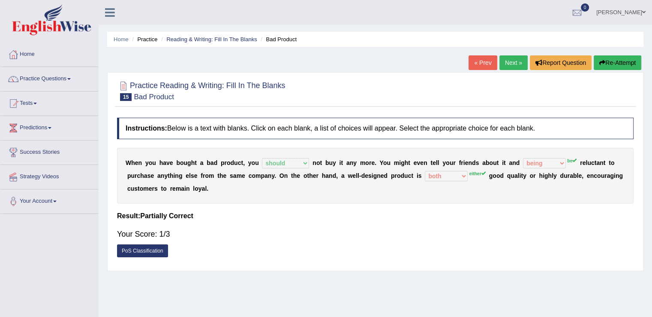
click at [510, 66] on link "Next »" at bounding box center [514, 62] width 28 height 15
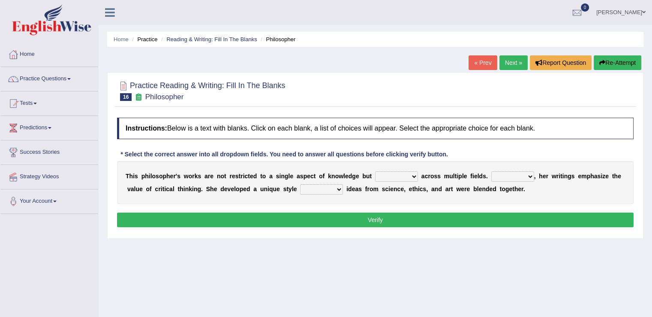
click at [414, 174] on select "constrain contain assemble extend" at bounding box center [396, 176] width 43 height 10
select select "extend"
click at [375, 171] on select "constrain contain assemble extend" at bounding box center [396, 176] width 43 height 10
click at [527, 176] on select "Rather So Moreover Likely" at bounding box center [512, 176] width 43 height 10
select select "Moreover"
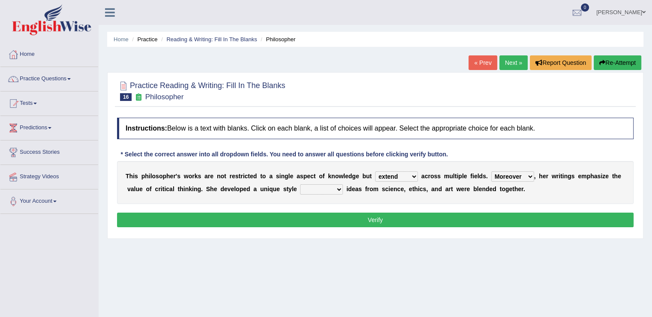
click at [491, 171] on select "Rather So Moreover Likely" at bounding box center [512, 176] width 43 height 10
click at [336, 187] on select "in that that which in which" at bounding box center [321, 189] width 43 height 10
select select "in which"
click at [300, 184] on select "in that that which in which" at bounding box center [321, 189] width 43 height 10
click at [379, 213] on button "Verify" at bounding box center [375, 219] width 517 height 15
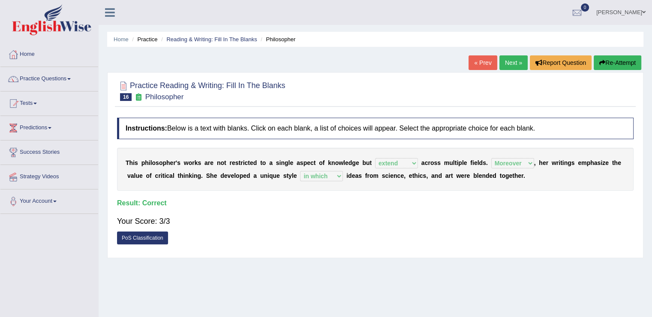
click at [517, 59] on link "Next »" at bounding box center [514, 62] width 28 height 15
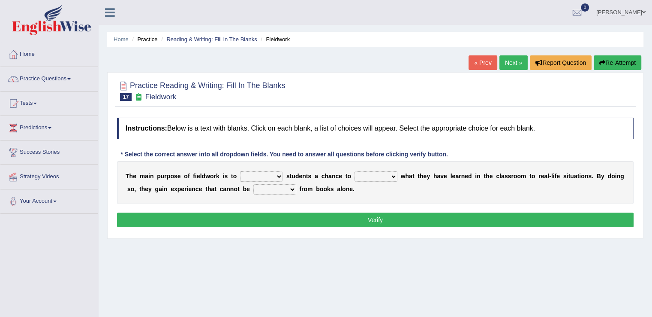
click at [277, 175] on select "resemble stow rave offer" at bounding box center [261, 176] width 43 height 10
select select "offer"
click at [240, 171] on select "resemble stow rave offer" at bounding box center [261, 176] width 43 height 10
click at [386, 175] on select "compare align apply dismount" at bounding box center [376, 176] width 43 height 10
select select "compare"
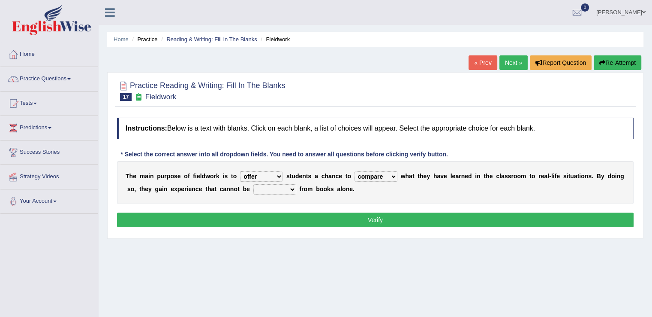
click at [355, 171] on select "compare align apply dismount" at bounding box center [376, 176] width 43 height 10
click at [288, 186] on select "originated prepared obtained touted" at bounding box center [274, 189] width 43 height 10
select select "obtained"
click at [253, 184] on select "originated prepared obtained touted" at bounding box center [274, 189] width 43 height 10
click at [361, 214] on button "Verify" at bounding box center [375, 219] width 517 height 15
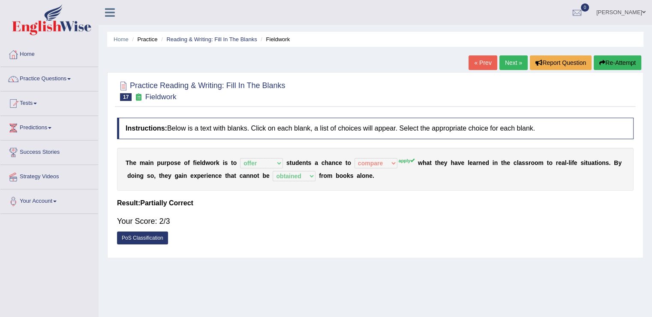
click at [502, 63] on link "Next »" at bounding box center [514, 62] width 28 height 15
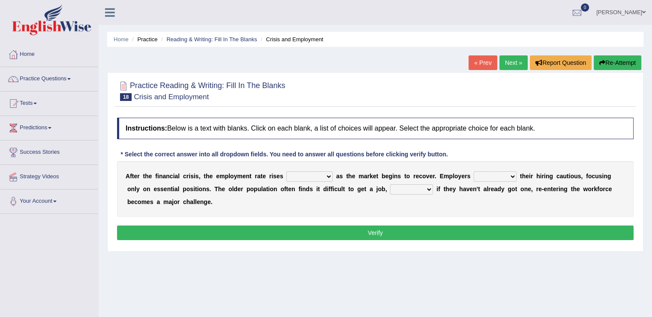
click at [332, 176] on select "normally conversely strenuously sharply" at bounding box center [309, 176] width 46 height 10
click at [286, 171] on select "normally conversely strenuously sharply" at bounding box center [309, 176] width 46 height 10
click at [514, 172] on select "keeping kept keep are kept" at bounding box center [495, 176] width 43 height 10
click at [329, 174] on select "normally conversely strenuously sharply" at bounding box center [309, 176] width 46 height 10
select select "sharply"
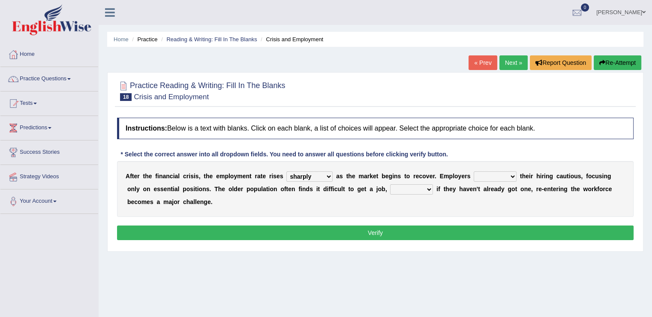
click at [286, 171] on select "normally conversely strenuously sharply" at bounding box center [309, 176] width 46 height 10
click at [509, 175] on select "keeping kept keep are kept" at bounding box center [495, 176] width 43 height 10
select select "keep"
click at [474, 171] on select "keeping kept keep are kept" at bounding box center [495, 176] width 43 height 10
click at [428, 189] on select "although while then because" at bounding box center [411, 189] width 43 height 10
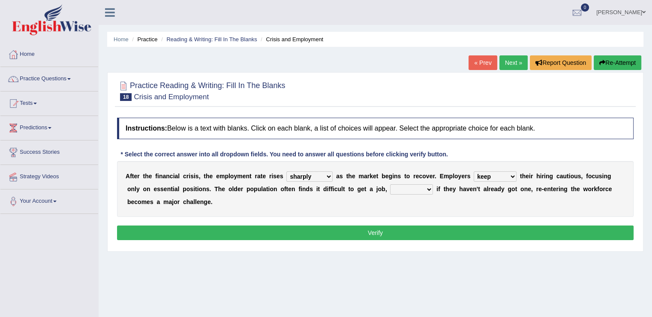
select select "while"
click at [390, 184] on select "although while then because" at bounding box center [411, 189] width 43 height 10
click at [400, 230] on button "Verify" at bounding box center [375, 232] width 517 height 15
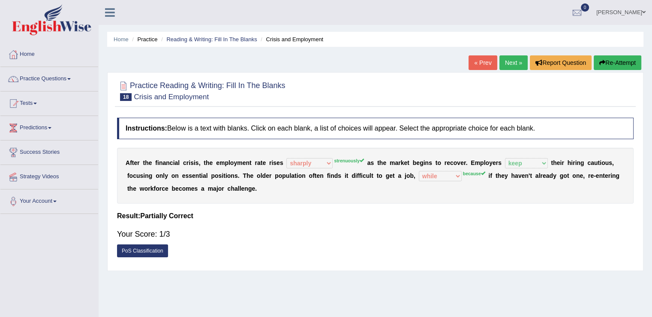
click at [519, 58] on link "Next »" at bounding box center [514, 62] width 28 height 15
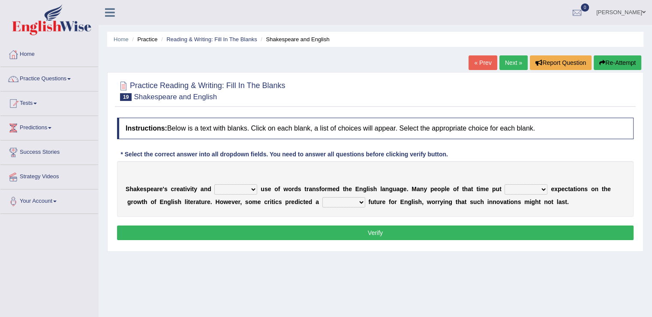
click at [253, 187] on select "idealized intensive fancied inventive" at bounding box center [235, 189] width 43 height 10
select select "fancied"
click at [214, 184] on select "idealized intensive fancied inventive" at bounding box center [235, 189] width 43 height 10
click at [542, 187] on select "wide much high more" at bounding box center [526, 189] width 43 height 10
click at [505, 184] on select "wide much high more" at bounding box center [526, 189] width 43 height 10
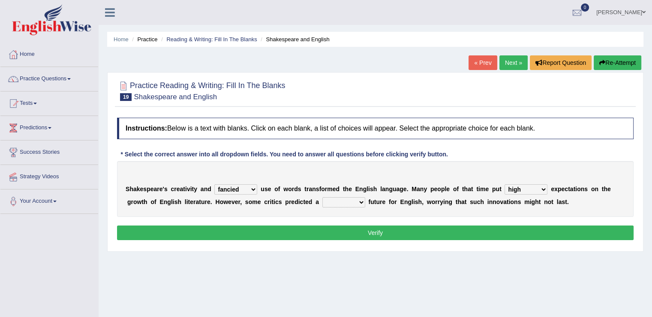
click at [545, 187] on select "wide much high more" at bounding box center [526, 189] width 43 height 10
select select "more"
click at [505, 184] on select "wide much high more" at bounding box center [526, 189] width 43 height 10
click at [362, 198] on select "monetary promising irresistible daunting" at bounding box center [344, 202] width 43 height 10
select select "daunting"
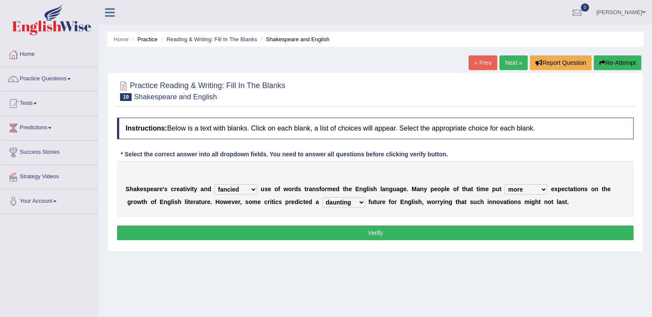
click at [323, 197] on select "monetary promising irresistible daunting" at bounding box center [344, 202] width 43 height 10
click at [383, 230] on button "Verify" at bounding box center [375, 232] width 517 height 15
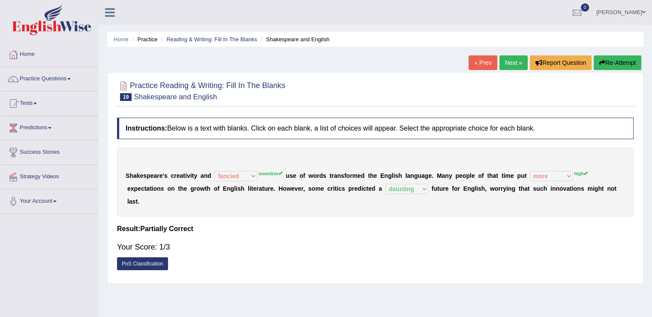
click at [520, 60] on link "Next »" at bounding box center [514, 62] width 28 height 15
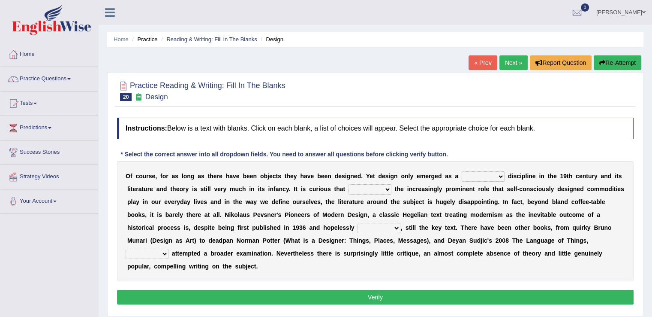
click at [496, 176] on select "bilateral ubiquitous foremost dedicated" at bounding box center [483, 176] width 43 height 10
click at [480, 151] on div "Instructions: Below is a text with blanks. Click on each blank, a list of choic…" at bounding box center [375, 212] width 521 height 198
